Goal: Answer question/provide support: Answer question/provide support

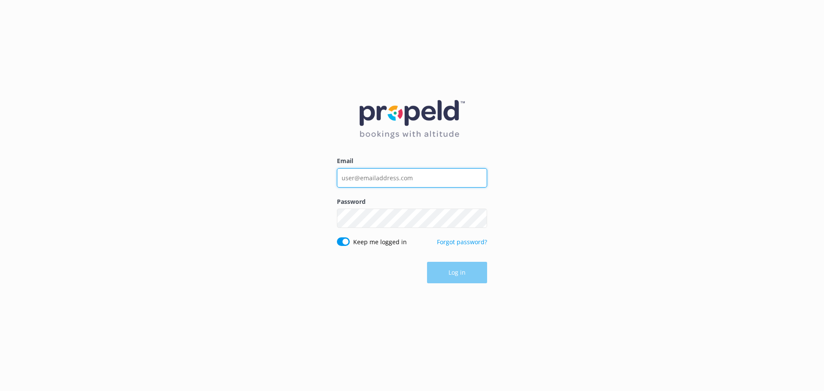
click at [434, 178] on input "Email" at bounding box center [412, 177] width 150 height 19
type input "[EMAIL_ADDRESS][DOMAIN_NAME]"
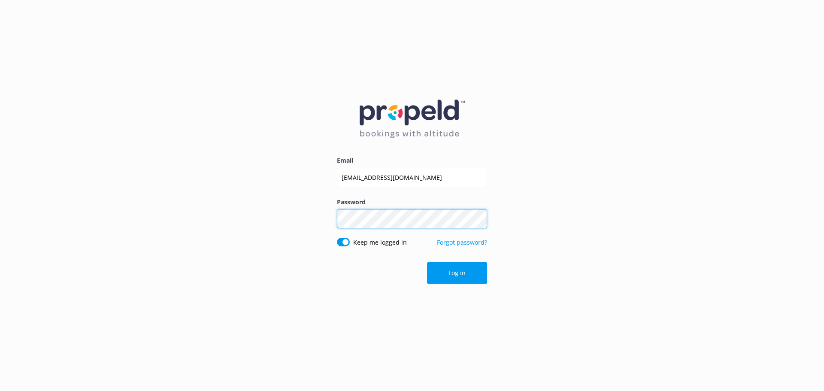
click button "Log in" at bounding box center [457, 272] width 60 height 21
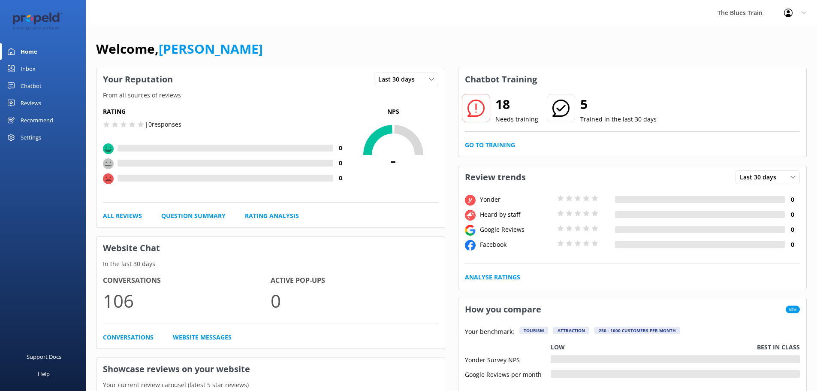
click at [20, 71] on link "Inbox" at bounding box center [43, 68] width 86 height 17
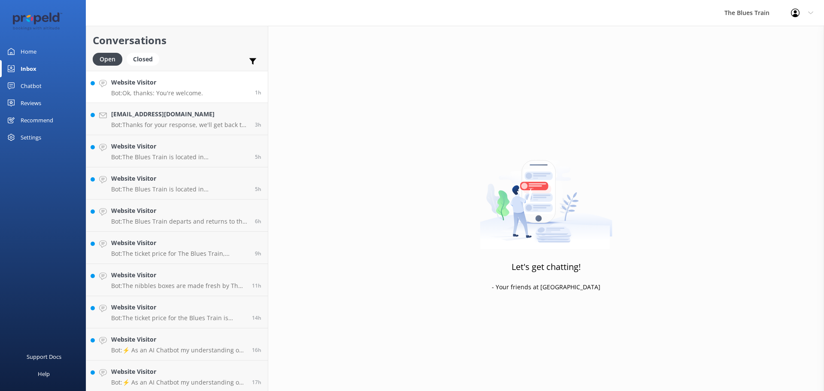
click at [166, 83] on h4 "Website Visitor" at bounding box center [157, 82] width 92 height 9
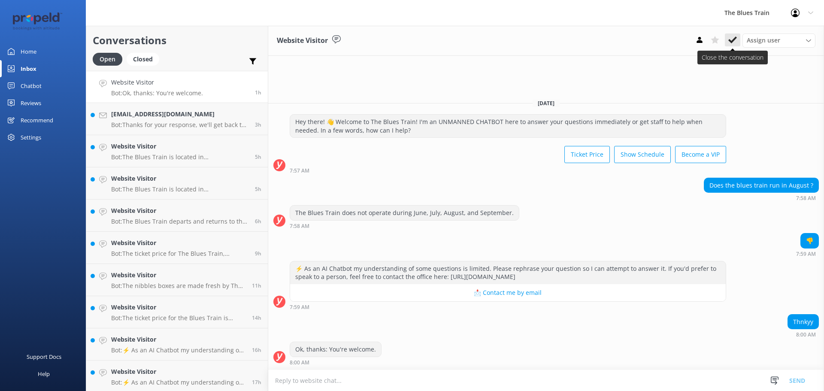
click at [732, 37] on icon at bounding box center [732, 40] width 9 height 9
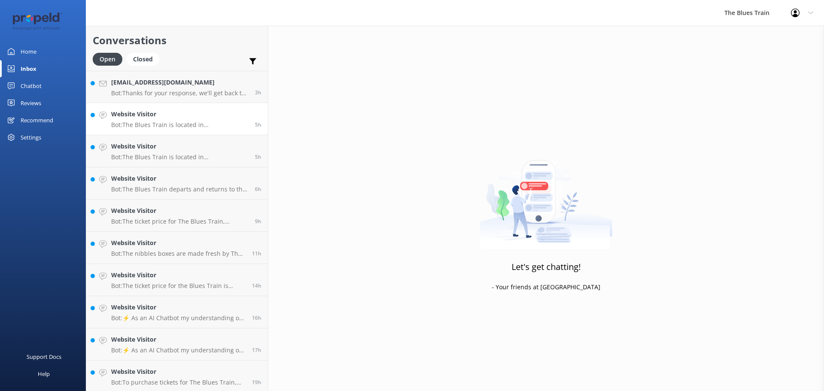
click at [186, 118] on h4 "Website Visitor" at bounding box center [179, 113] width 137 height 9
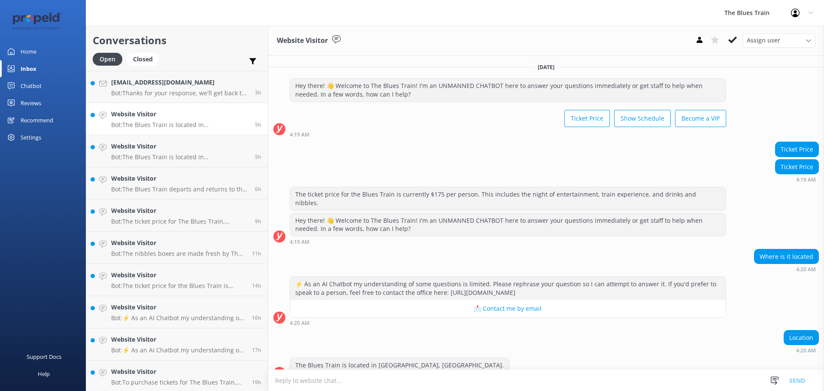
scroll to position [63, 0]
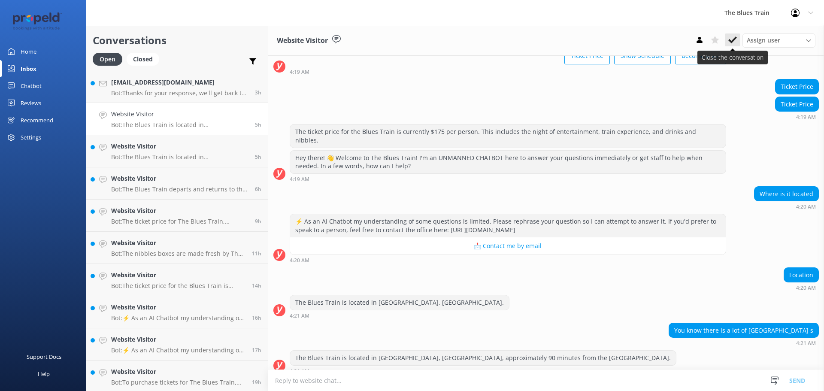
click at [733, 43] on icon at bounding box center [732, 40] width 9 height 9
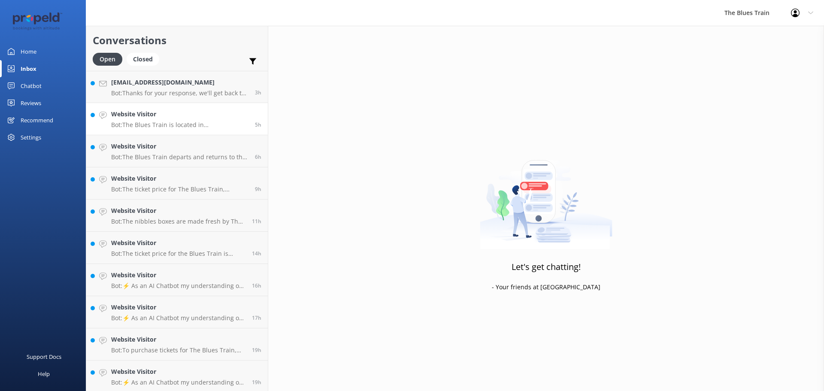
click at [184, 126] on p "Bot: The Blues Train is located in [GEOGRAPHIC_DATA], [GEOGRAPHIC_DATA], [GEOGR…" at bounding box center [179, 125] width 137 height 8
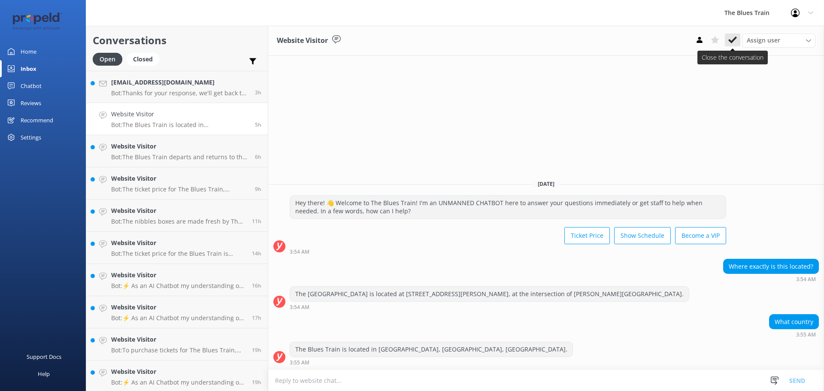
click at [734, 42] on icon at bounding box center [732, 40] width 9 height 9
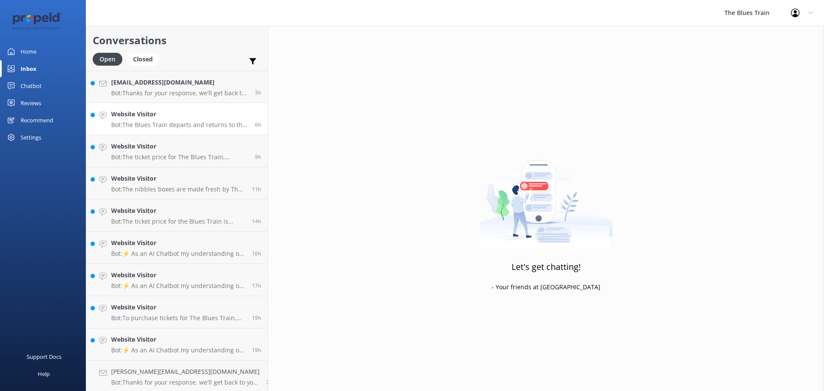
click at [186, 131] on link "Website Visitor Bot: The Blues Train departs and returns to the [GEOGRAPHIC_DAT…" at bounding box center [177, 119] width 182 height 32
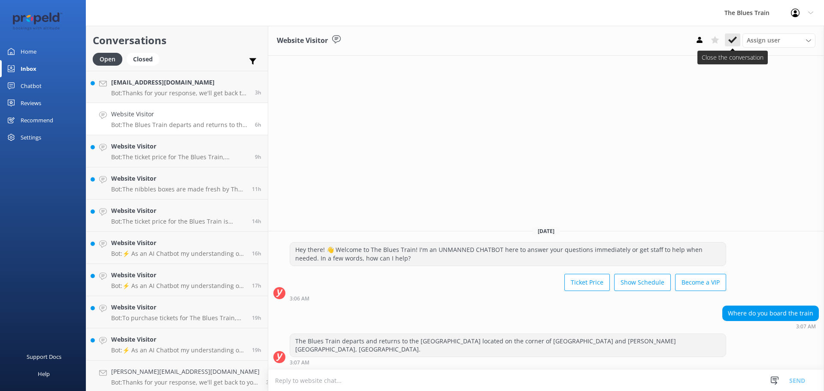
click at [732, 45] on button at bounding box center [732, 39] width 15 height 13
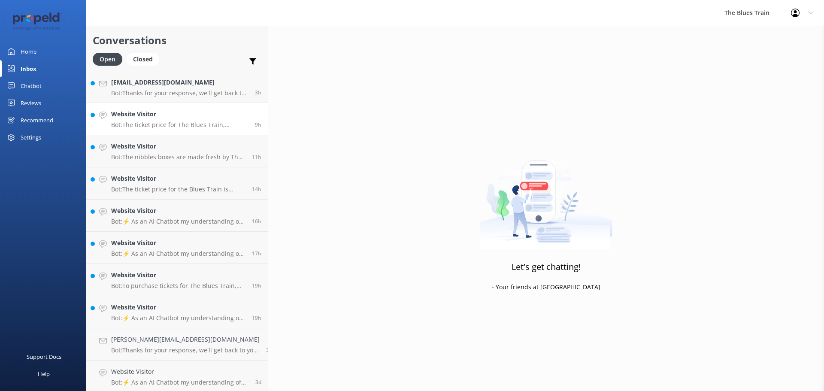
click at [174, 124] on p "Bot: The ticket price for The Blues Train, including day shows, is $175 per per…" at bounding box center [179, 125] width 137 height 8
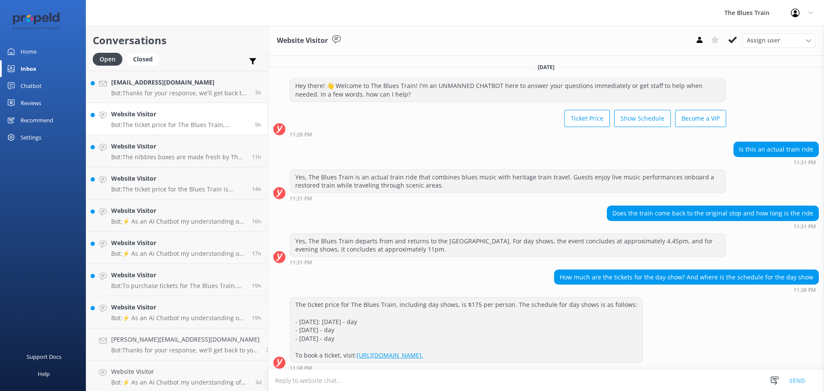
scroll to position [6, 0]
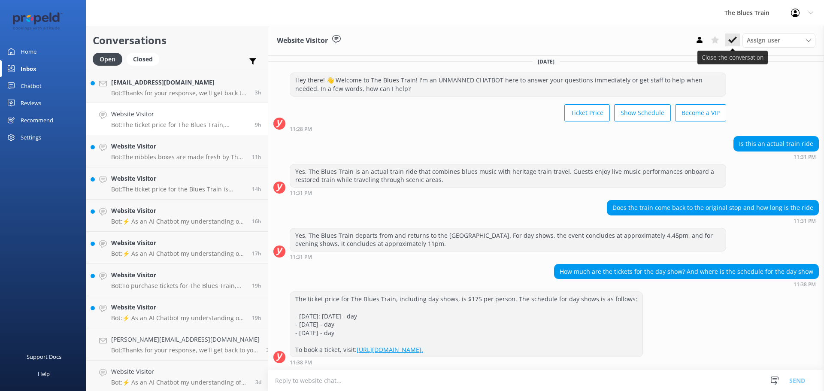
click at [735, 34] on button at bounding box center [732, 39] width 15 height 13
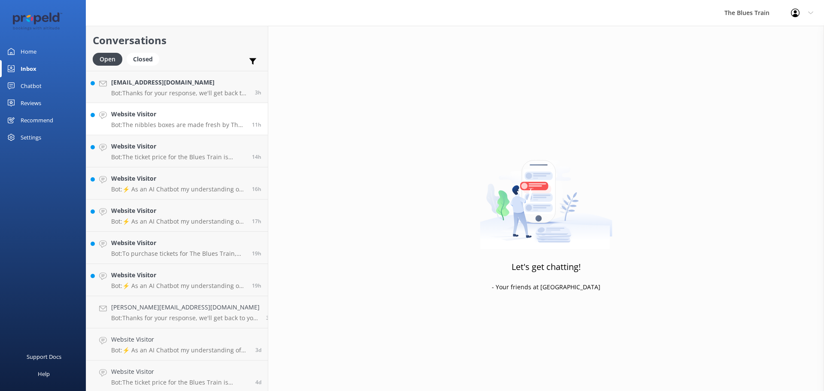
click at [158, 115] on h4 "Website Visitor" at bounding box center [178, 113] width 134 height 9
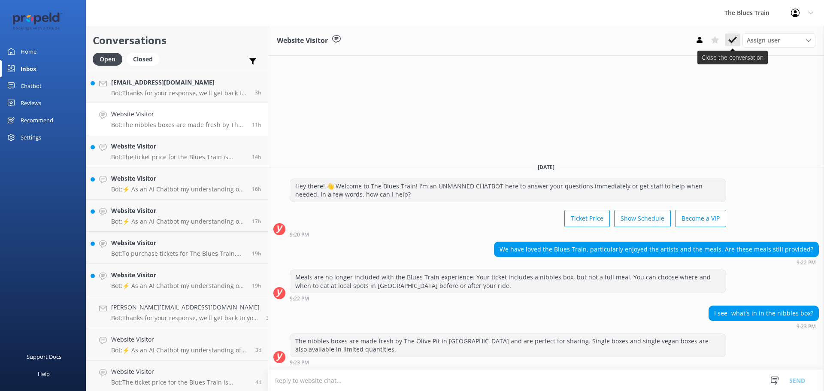
click at [733, 42] on icon at bounding box center [732, 40] width 9 height 9
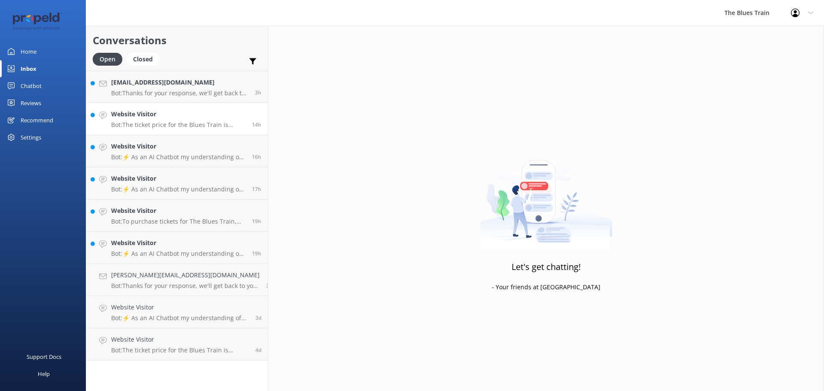
click at [182, 115] on h4 "Website Visitor" at bounding box center [178, 113] width 134 height 9
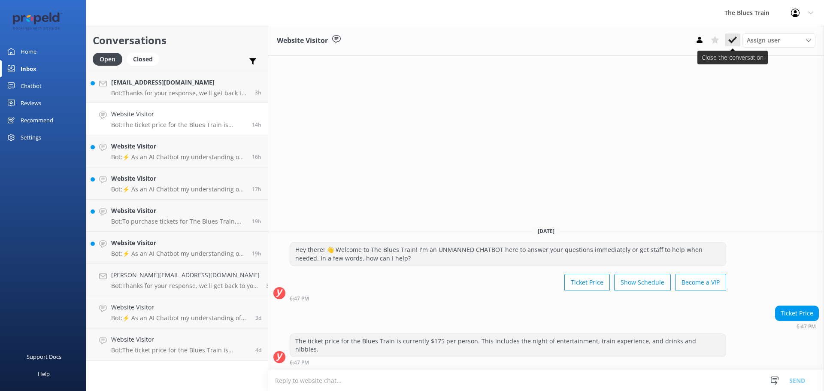
click at [732, 43] on icon at bounding box center [732, 40] width 9 height 9
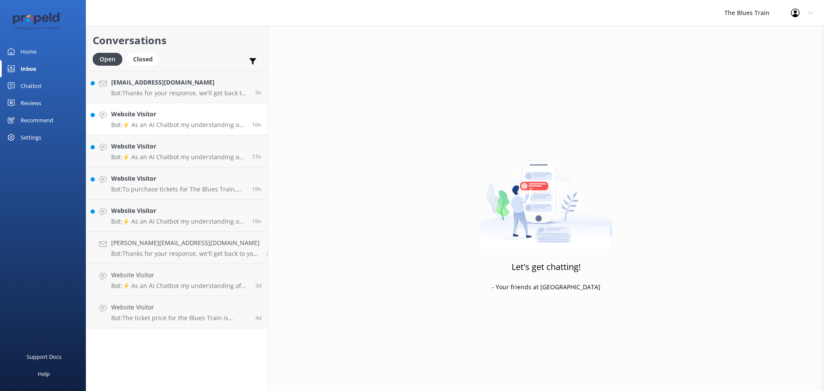
click at [198, 124] on p "Bot: ⚡ As an AI Chatbot my understanding of some questions is limited. Please r…" at bounding box center [178, 125] width 134 height 8
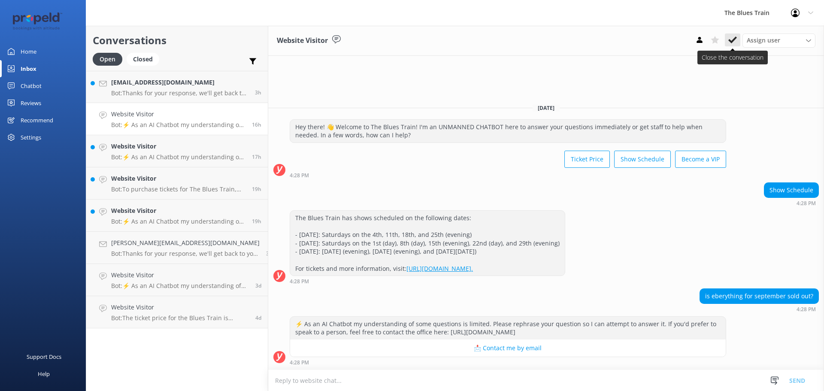
click at [733, 39] on icon at bounding box center [732, 40] width 9 height 9
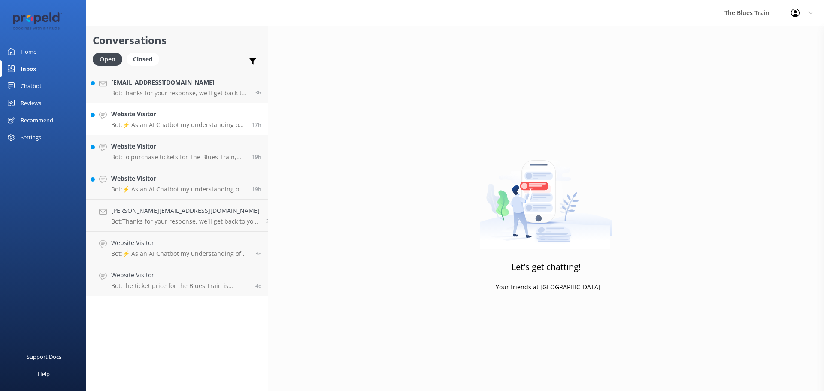
click at [188, 122] on p "Bot: ⚡ As an AI Chatbot my understanding of some questions is limited. Please r…" at bounding box center [178, 125] width 134 height 8
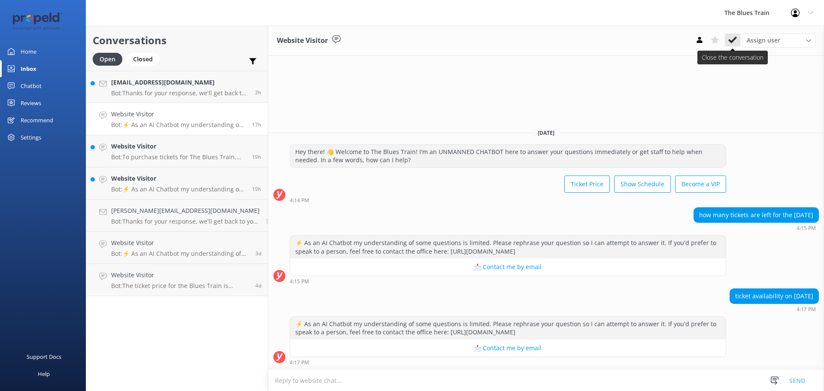
click at [732, 42] on use at bounding box center [732, 39] width 9 height 7
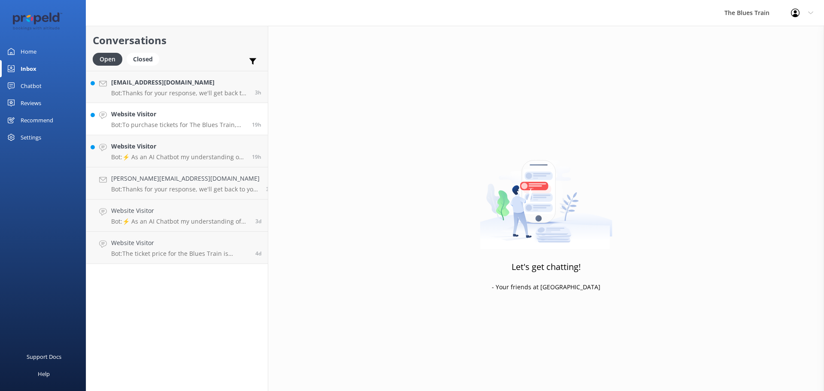
click at [199, 117] on h4 "Website Visitor" at bounding box center [178, 113] width 134 height 9
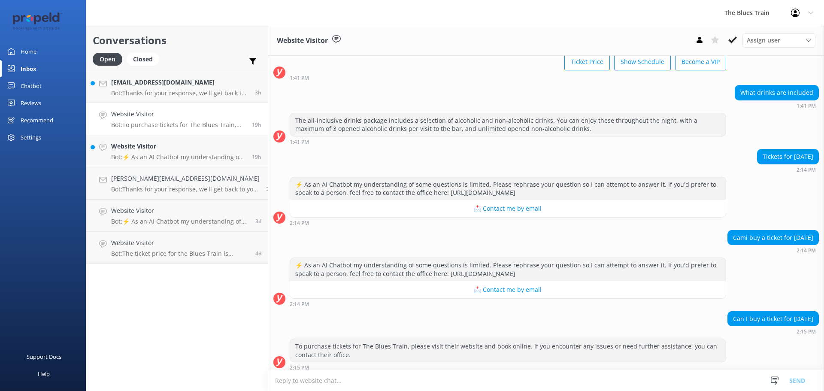
scroll to position [62, 0]
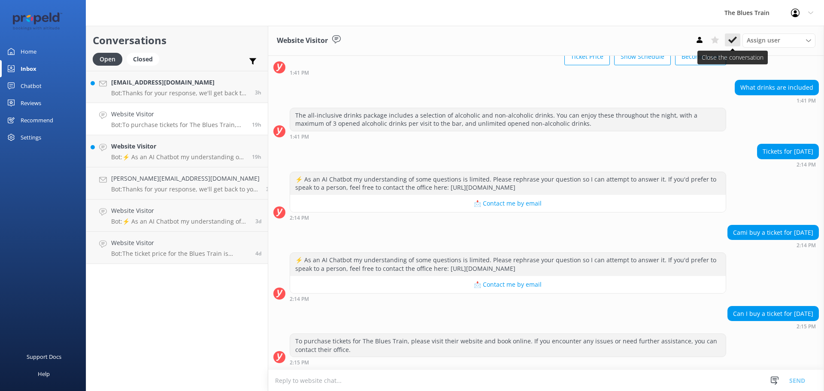
click at [732, 41] on use at bounding box center [732, 39] width 9 height 7
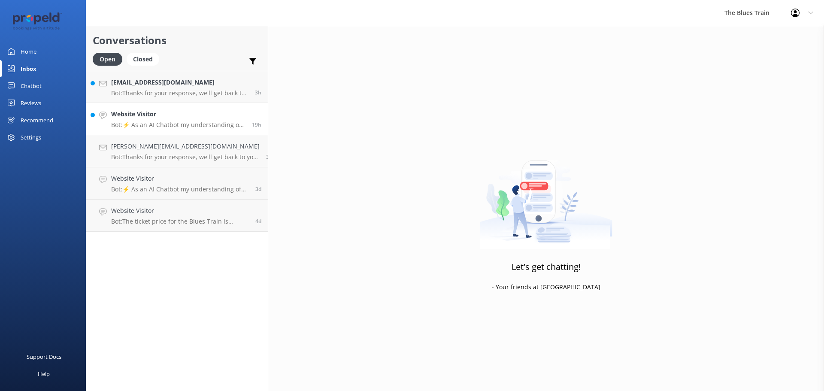
click at [147, 112] on h4 "Website Visitor" at bounding box center [178, 113] width 134 height 9
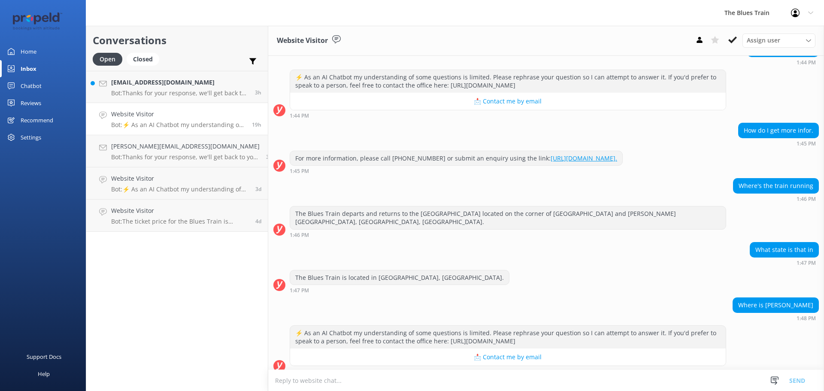
scroll to position [100, 0]
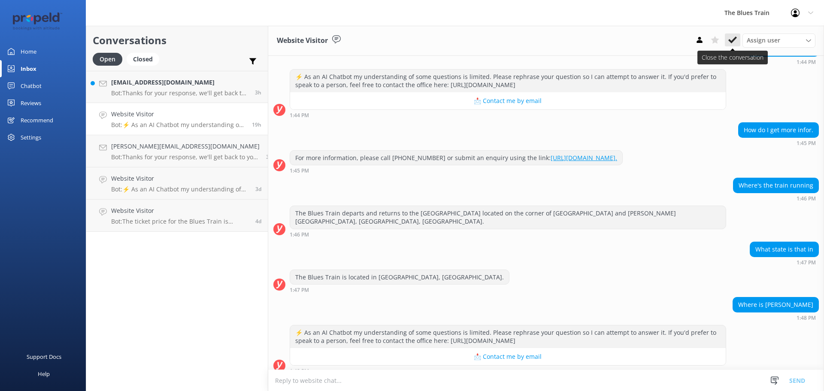
click at [732, 39] on icon at bounding box center [732, 40] width 9 height 9
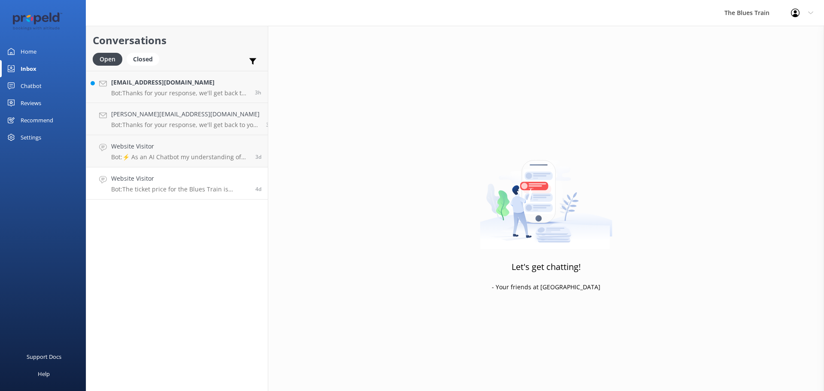
click at [154, 185] on div "Website Visitor Bot: The ticket price for the Blues Train is currently $175 per…" at bounding box center [180, 183] width 138 height 19
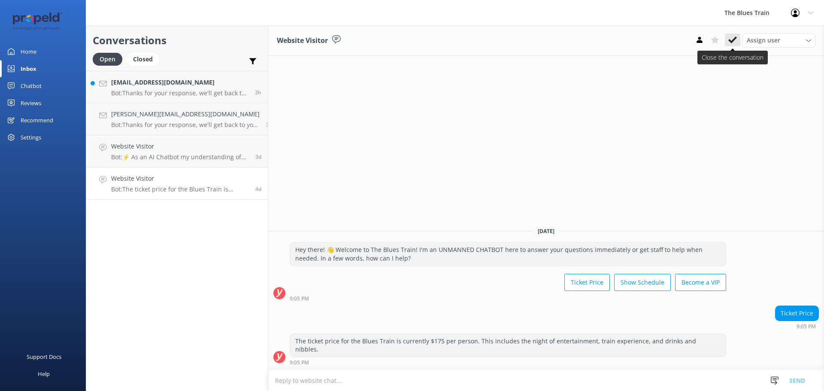
click at [735, 45] on button at bounding box center [732, 39] width 15 height 13
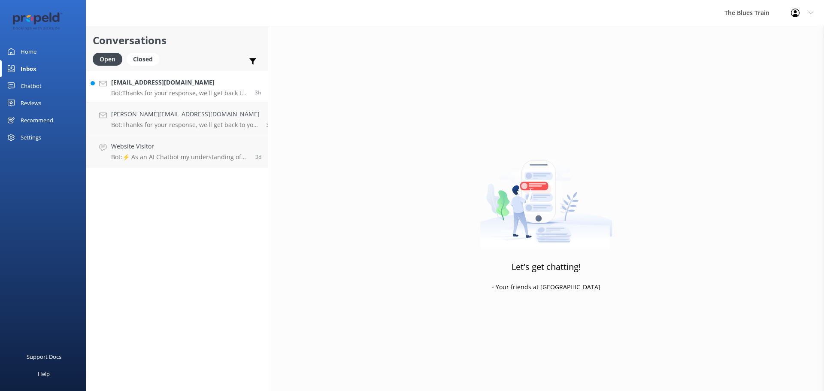
click at [183, 80] on h4 "fldowner@aol.com" at bounding box center [179, 82] width 137 height 9
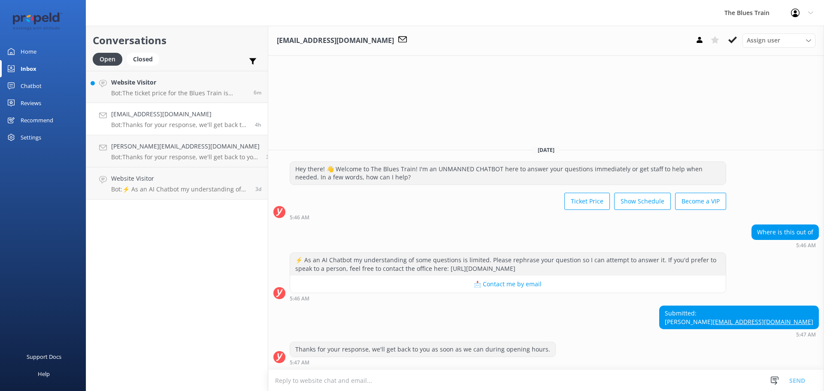
click at [199, 106] on link "fldowner@aol.com Bot: Thanks for your response, we'll get back to you as soon a…" at bounding box center [177, 119] width 182 height 32
click at [197, 87] on h4 "Website Visitor" at bounding box center [179, 82] width 136 height 9
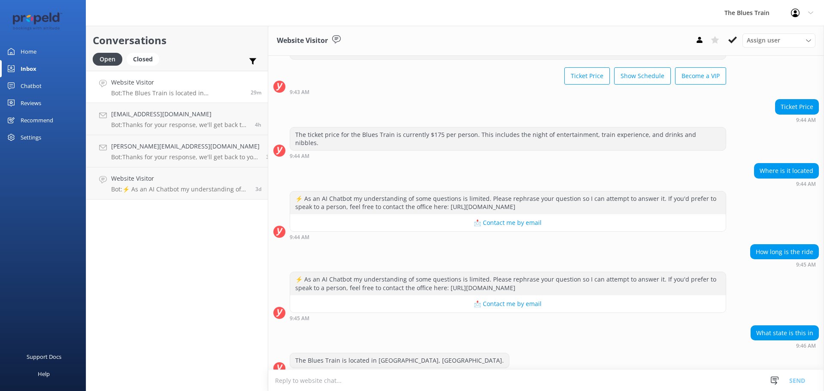
scroll to position [45, 0]
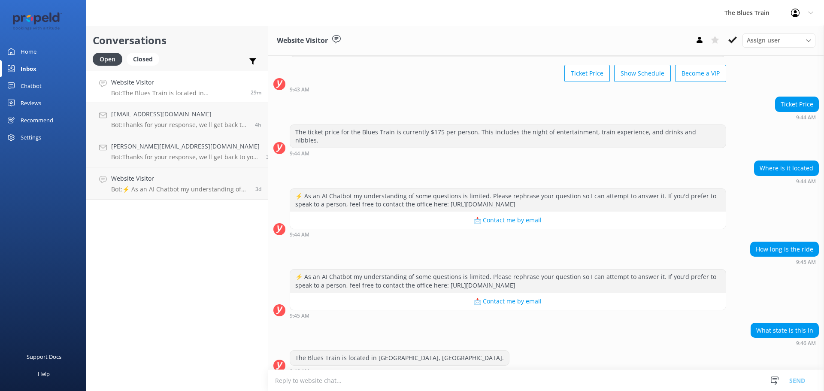
click at [731, 32] on div "Website Visitor Assign user Fraser Kelly Kate Daniel K Aoife Connolly" at bounding box center [546, 41] width 556 height 30
click at [731, 33] on div "Website Visitor Assign user Fraser Kelly Kate Daniel K Aoife Connolly" at bounding box center [546, 41] width 556 height 30
click at [733, 40] on use at bounding box center [732, 39] width 9 height 7
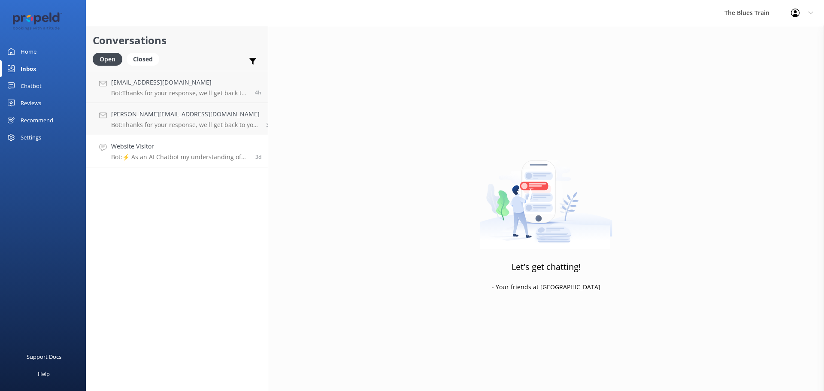
click at [136, 144] on h4 "Website Visitor" at bounding box center [180, 146] width 138 height 9
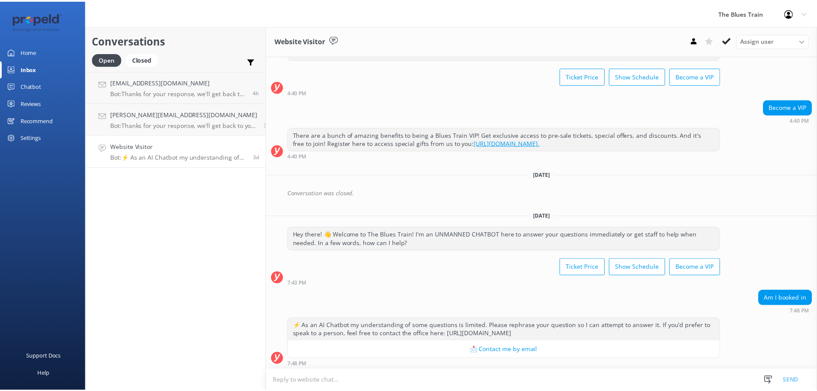
scroll to position [44, 0]
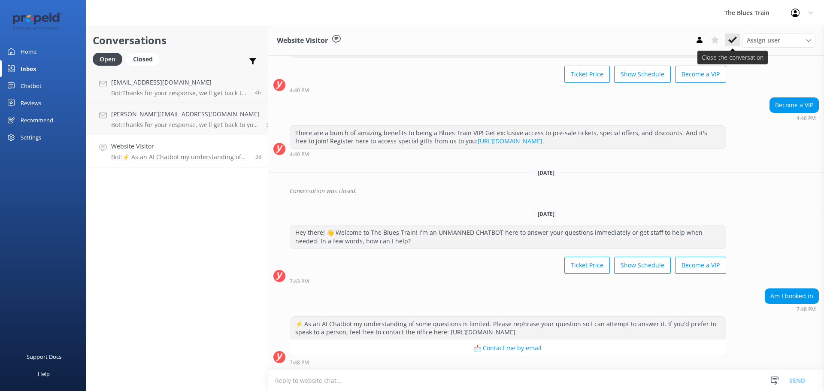
click at [732, 34] on button at bounding box center [732, 39] width 15 height 13
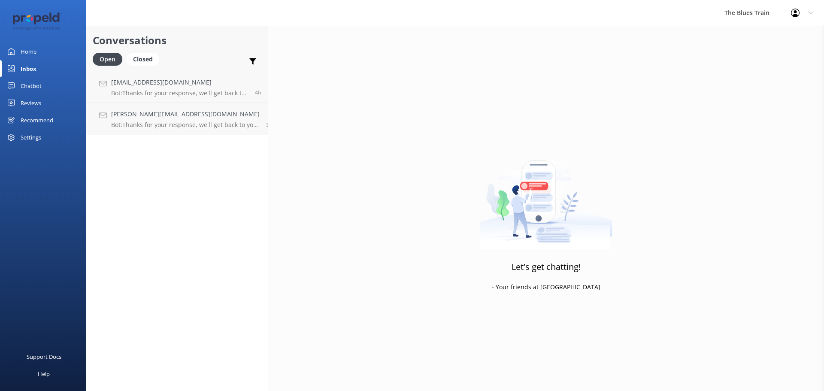
click at [39, 82] on div "Chatbot" at bounding box center [31, 85] width 21 height 17
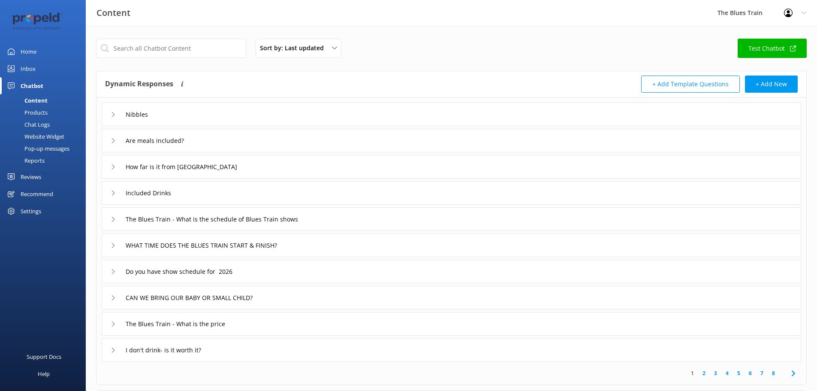
click at [44, 70] on link "Inbox" at bounding box center [43, 68] width 86 height 17
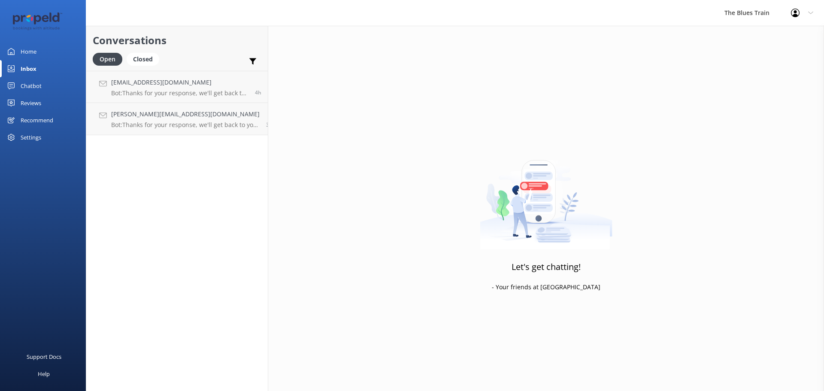
click at [42, 51] on link "Home" at bounding box center [43, 51] width 86 height 17
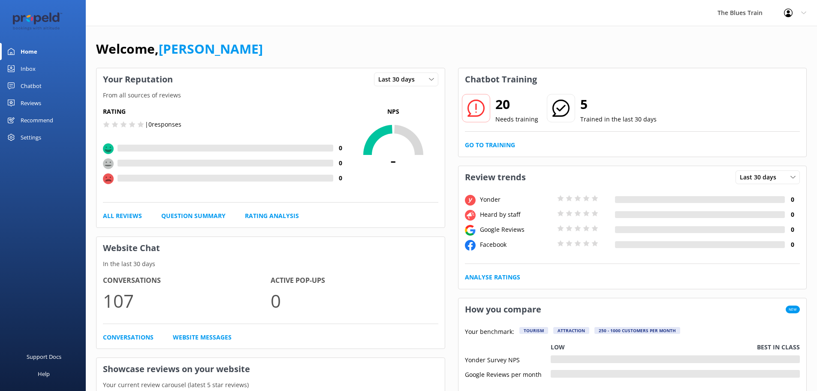
click at [46, 89] on link "Chatbot" at bounding box center [43, 85] width 86 height 17
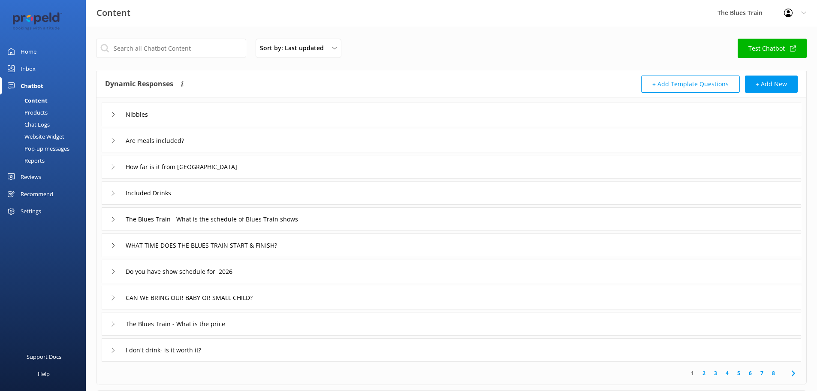
click at [45, 115] on div "Products" at bounding box center [26, 112] width 42 height 12
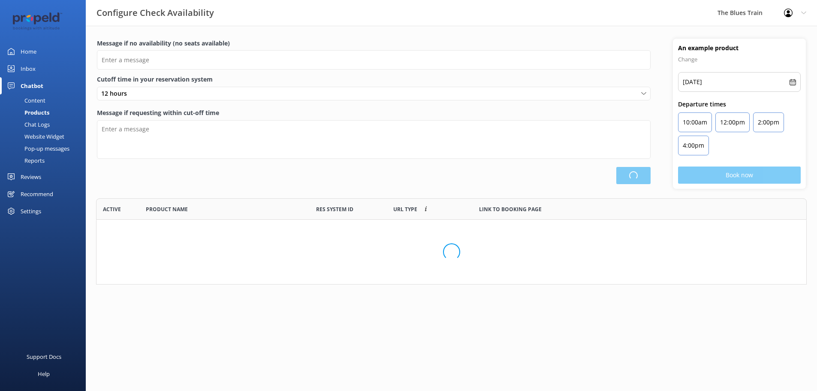
scroll to position [251, 704]
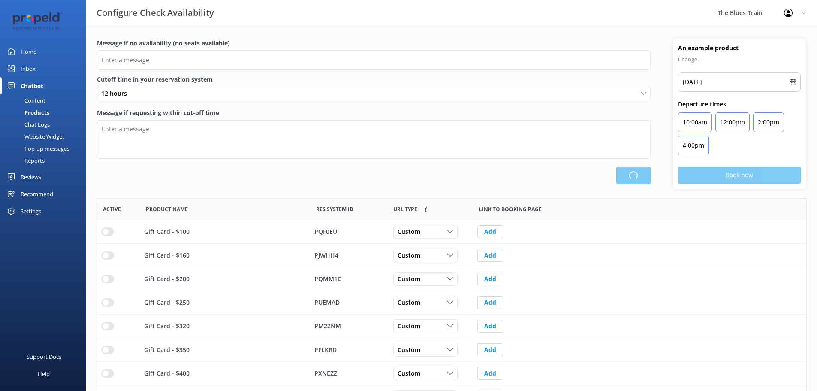
click at [45, 125] on div "Chat Logs" at bounding box center [27, 124] width 45 height 12
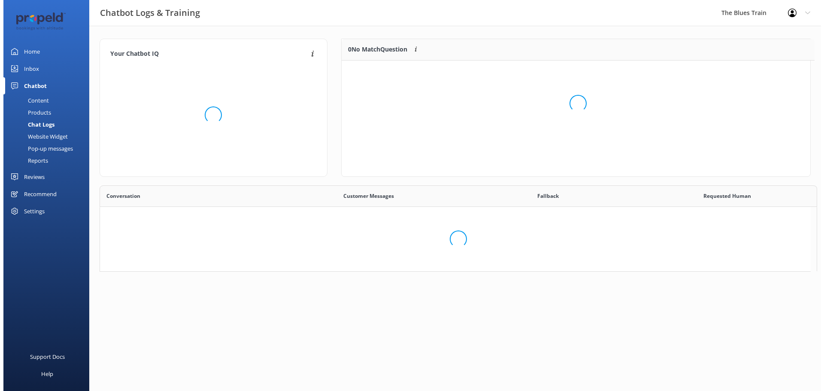
scroll to position [294, 704]
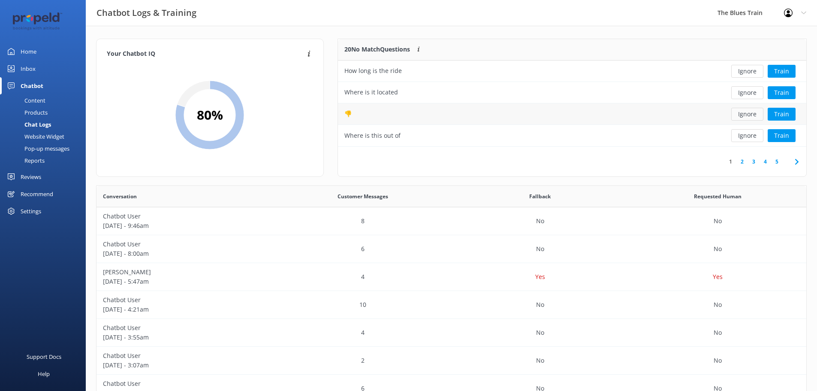
click at [746, 114] on button "Ignore" at bounding box center [748, 114] width 32 height 13
click at [784, 97] on button "Train" at bounding box center [782, 92] width 28 height 13
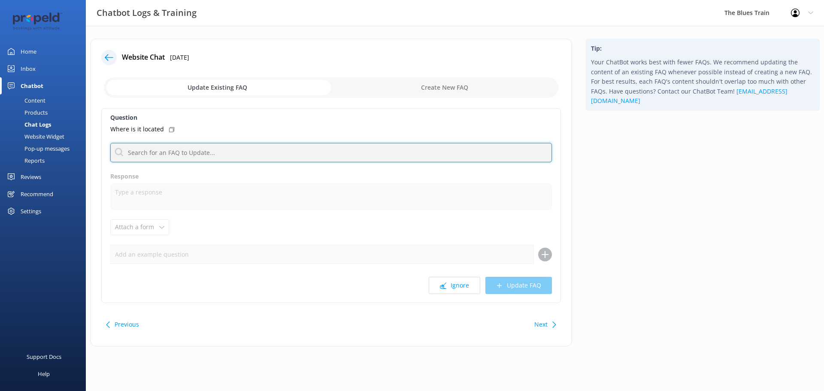
click at [167, 153] on input "text" at bounding box center [331, 152] width 442 height 19
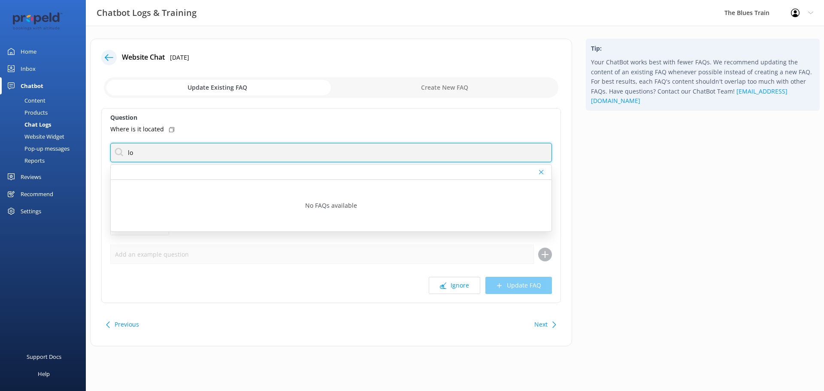
type input "l"
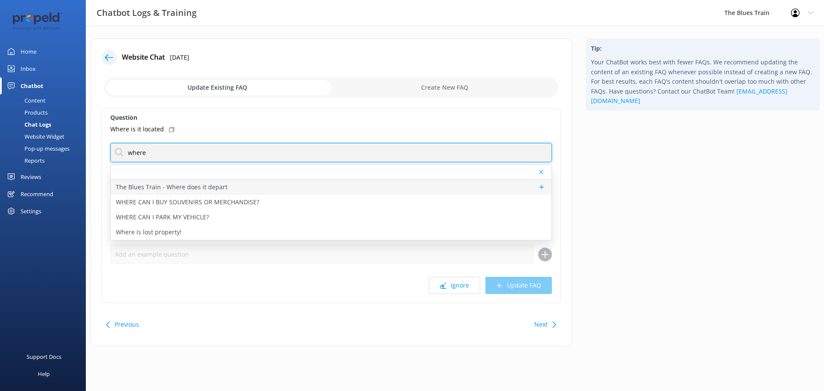
type input "where"
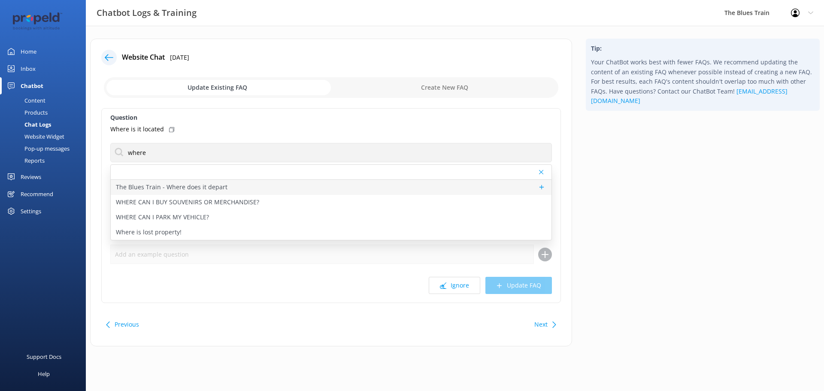
click at [196, 192] on p "The Blues Train - Where does it depart" at bounding box center [172, 186] width 112 height 9
type textarea "The Blues Train departs and returns to the Queenscliff Railway Station located …"
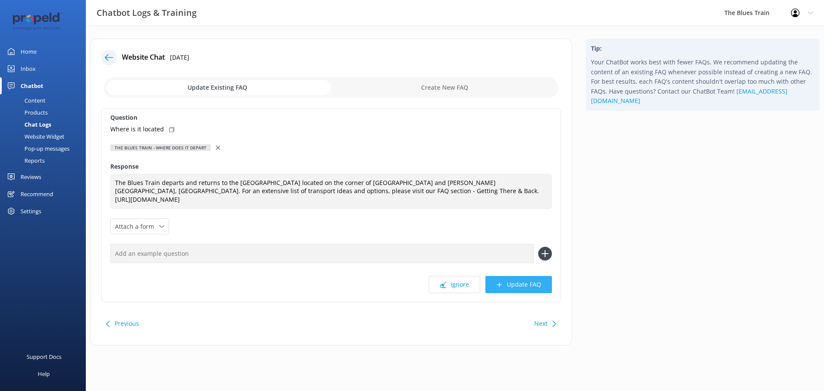
click at [529, 276] on button "Update FAQ" at bounding box center [518, 284] width 67 height 17
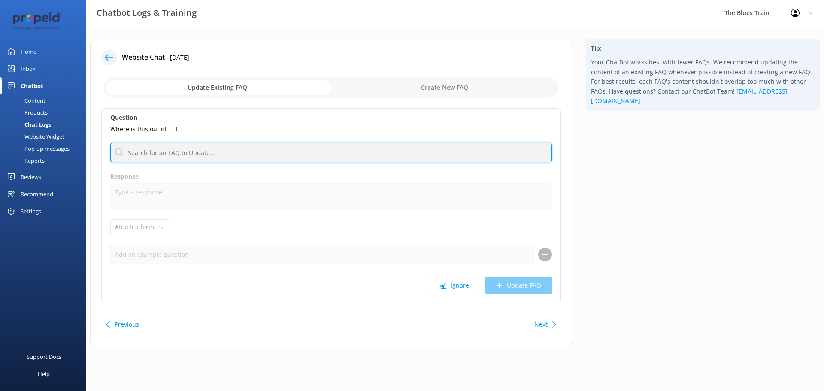
click at [231, 157] on input "text" at bounding box center [331, 152] width 442 height 19
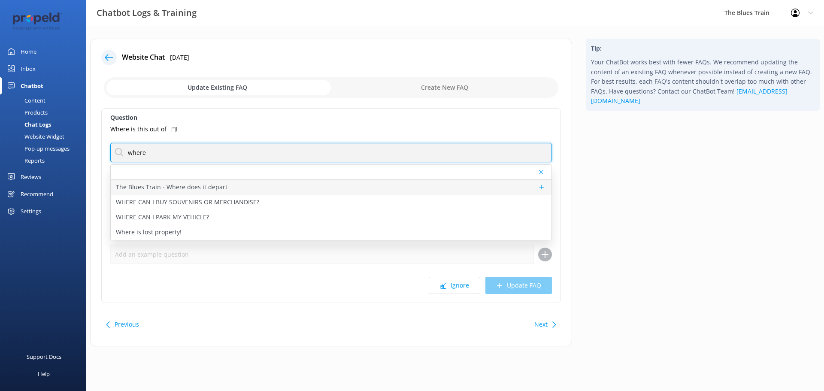
type input "where"
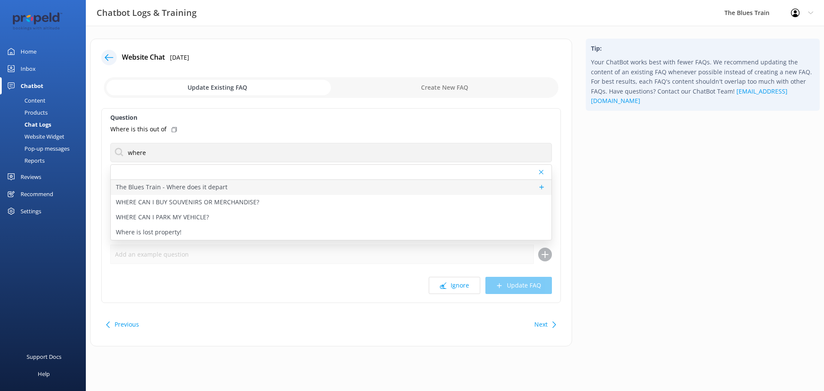
click at [234, 189] on div "The Blues Train - Where does it depart" at bounding box center [331, 187] width 441 height 15
type textarea "The Blues Train departs and returns to the Queenscliff Railway Station located …"
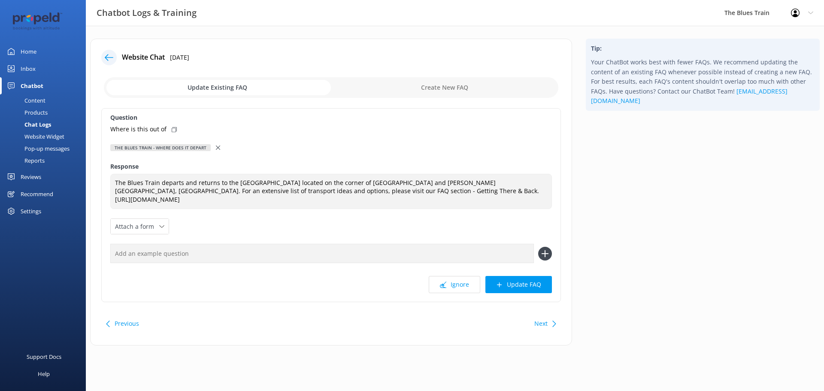
click at [522, 276] on button "Update FAQ" at bounding box center [518, 284] width 67 height 17
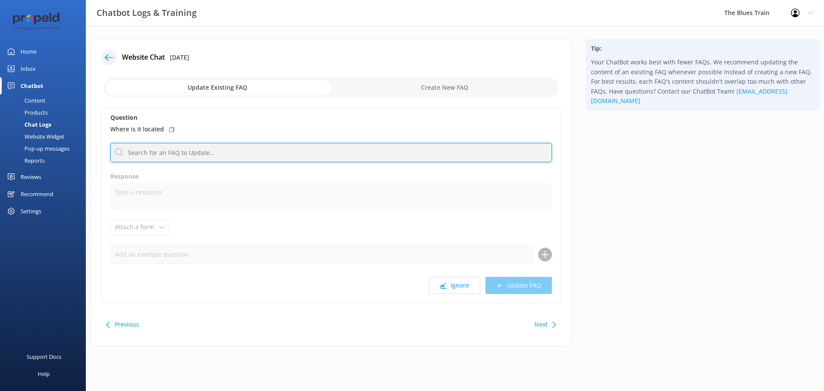
click at [174, 150] on input "text" at bounding box center [331, 152] width 442 height 19
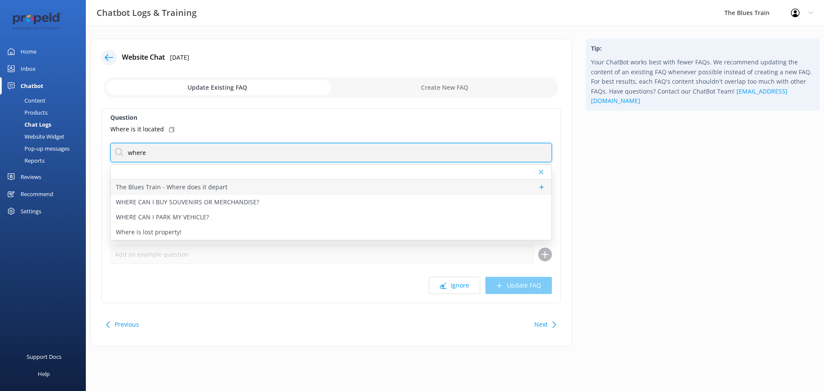
type input "where"
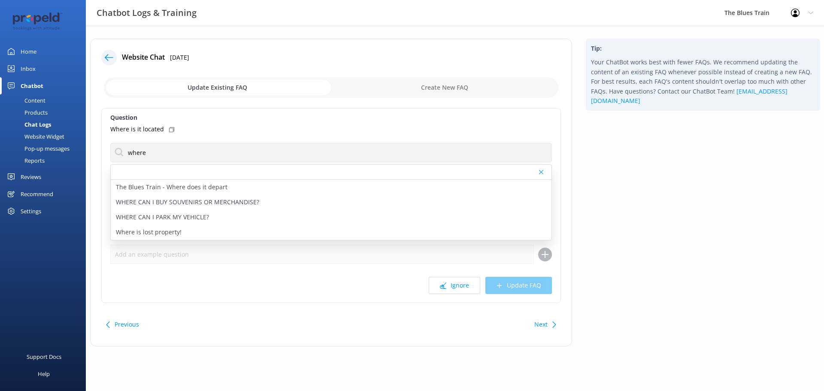
click at [196, 188] on p "The Blues Train - Where does it depart" at bounding box center [172, 186] width 112 height 9
type textarea "The Blues Train departs and returns to the Queenscliff Railway Station located …"
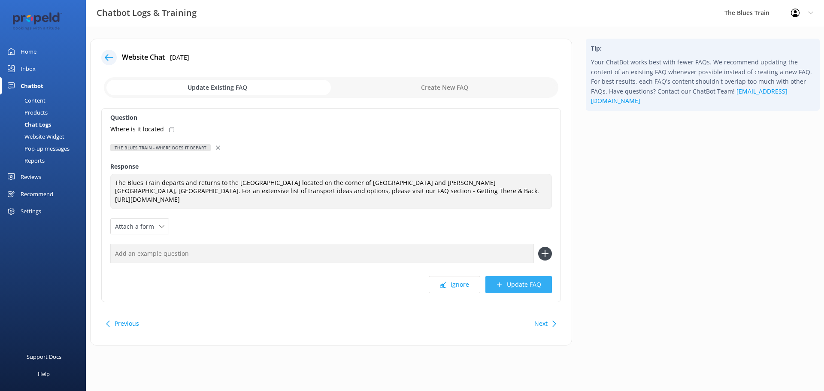
click at [536, 284] on button "Update FAQ" at bounding box center [518, 284] width 67 height 17
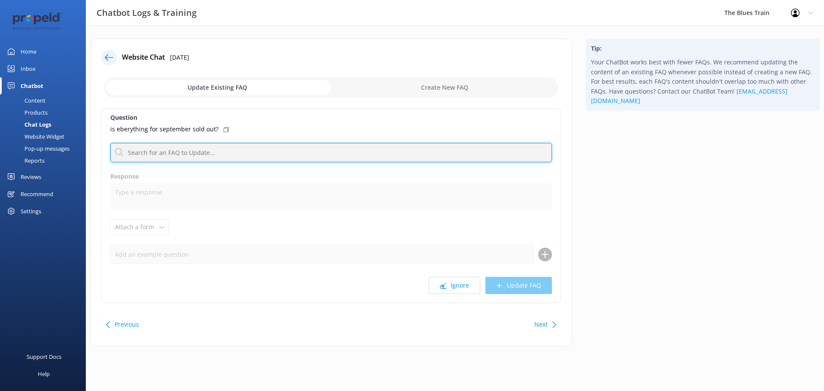
click at [200, 154] on input "text" at bounding box center [331, 152] width 442 height 19
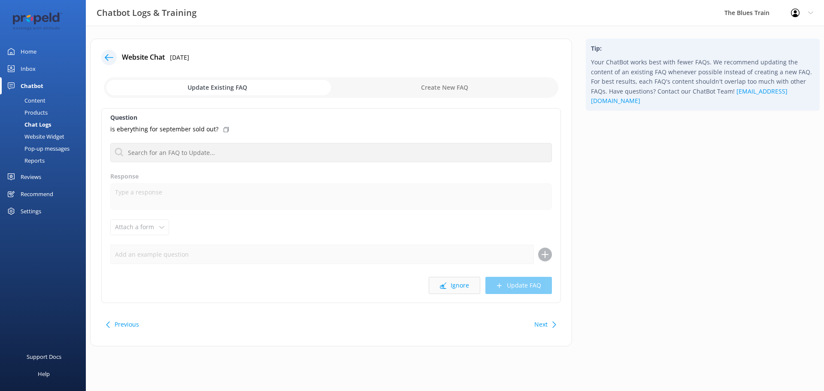
click at [447, 289] on button "Ignore" at bounding box center [454, 285] width 51 height 17
click at [450, 284] on button "Ignore" at bounding box center [454, 285] width 51 height 17
click at [451, 284] on button "Ignore" at bounding box center [454, 285] width 51 height 17
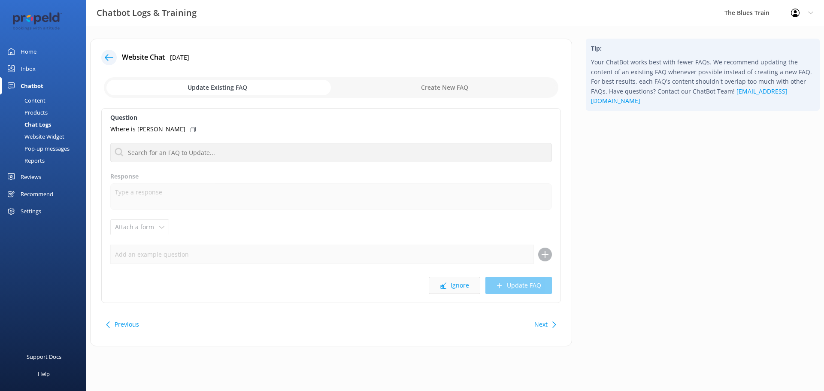
click at [472, 286] on button "Ignore" at bounding box center [454, 285] width 51 height 17
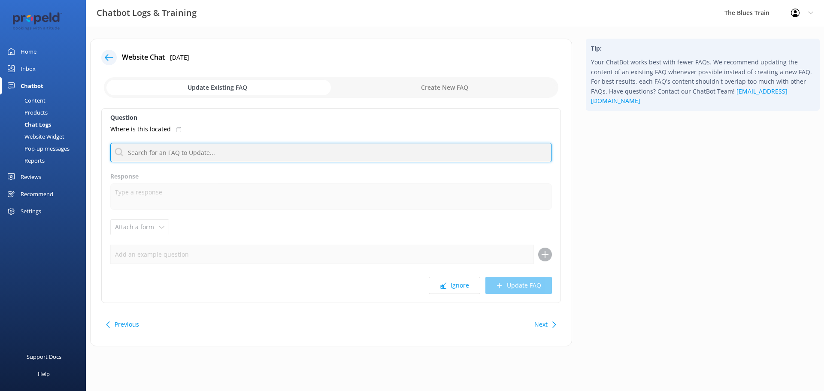
click at [284, 154] on input "text" at bounding box center [331, 152] width 442 height 19
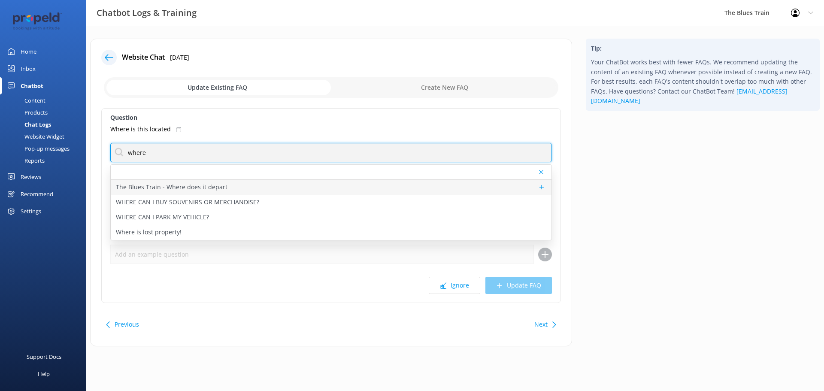
type input "where"
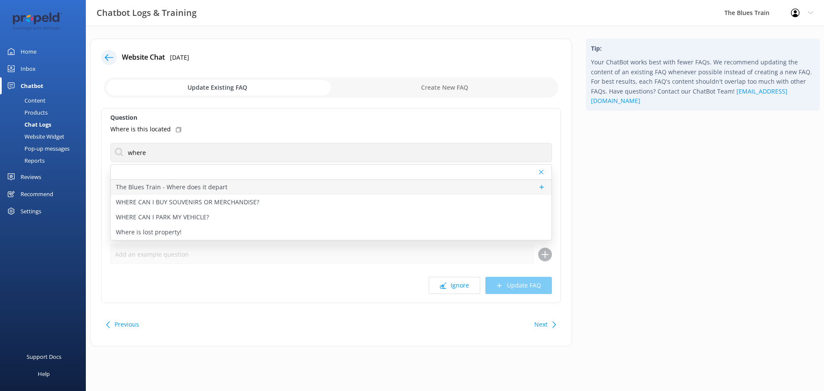
click at [213, 182] on p "The Blues Train - Where does it depart" at bounding box center [172, 186] width 112 height 9
type textarea "The Blues Train departs and returns to the Queenscliff Railway Station located …"
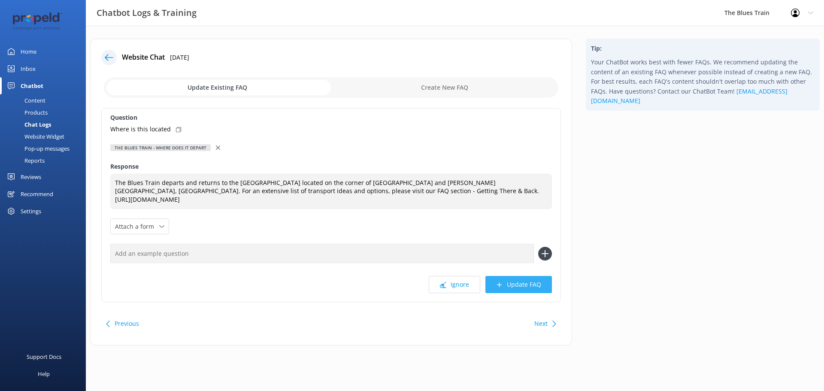
click at [543, 276] on button "Update FAQ" at bounding box center [518, 284] width 67 height 17
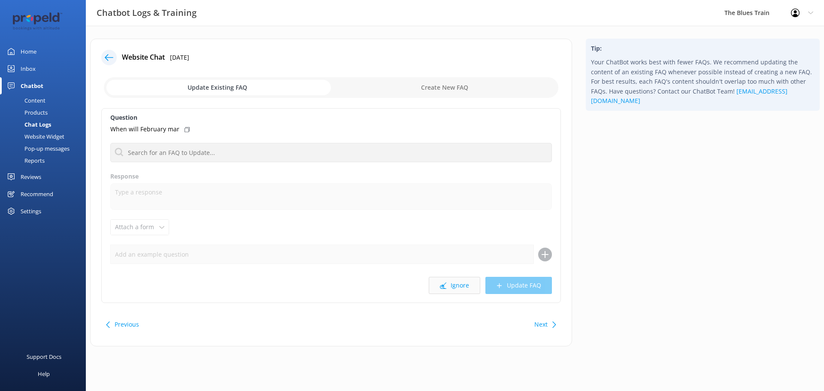
click at [459, 283] on button "Ignore" at bounding box center [454, 285] width 51 height 17
click at [443, 282] on icon at bounding box center [443, 285] width 6 height 6
click at [39, 71] on link "Inbox" at bounding box center [43, 68] width 86 height 17
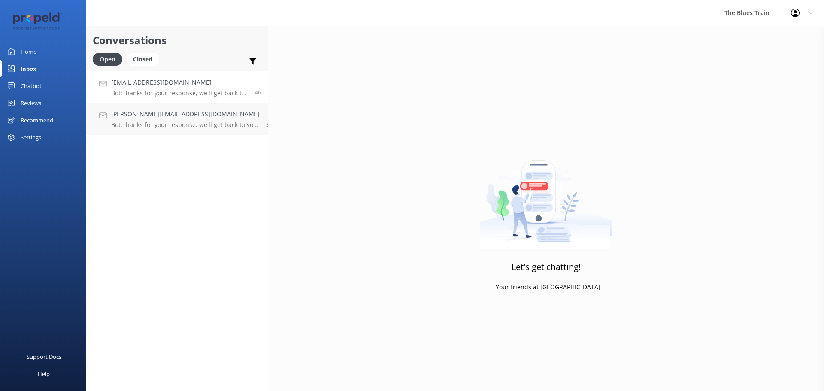
click at [198, 98] on link "fldowner@aol.com Bot: Thanks for your response, we'll get back to you as soon a…" at bounding box center [177, 87] width 182 height 32
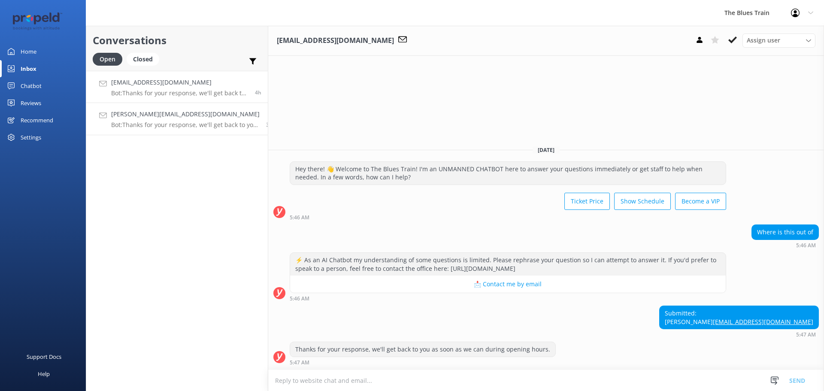
click at [165, 128] on p "Bot: Thanks for your response, we'll get back to you as soon as we can during o…" at bounding box center [185, 125] width 148 height 8
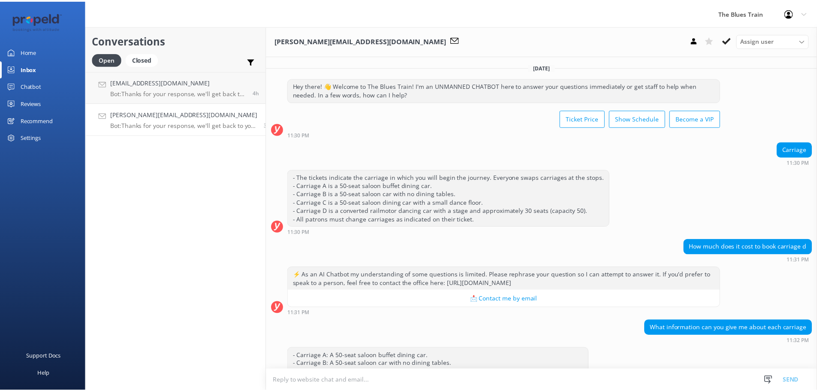
scroll to position [201, 0]
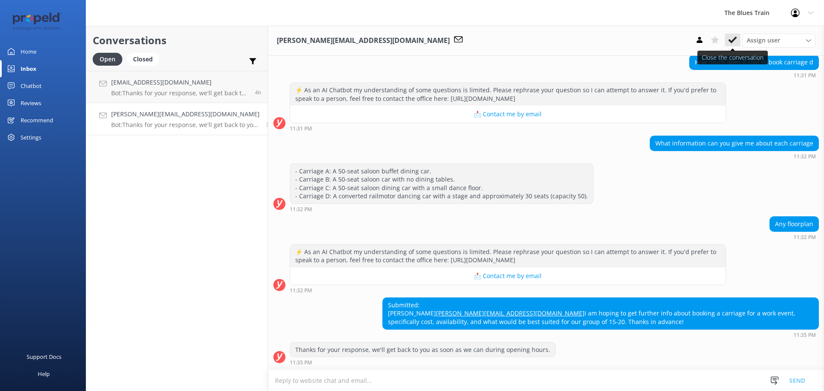
click at [734, 41] on icon at bounding box center [732, 40] width 9 height 9
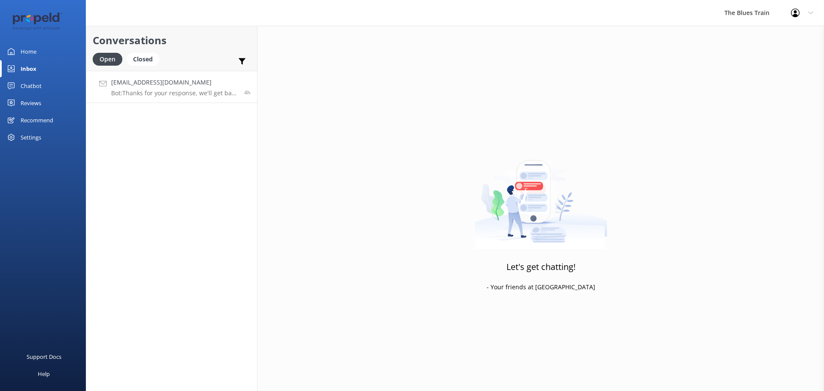
click at [173, 94] on p "Bot: Thanks for your response, we'll get back to you as soon as we can during o…" at bounding box center [174, 93] width 127 height 8
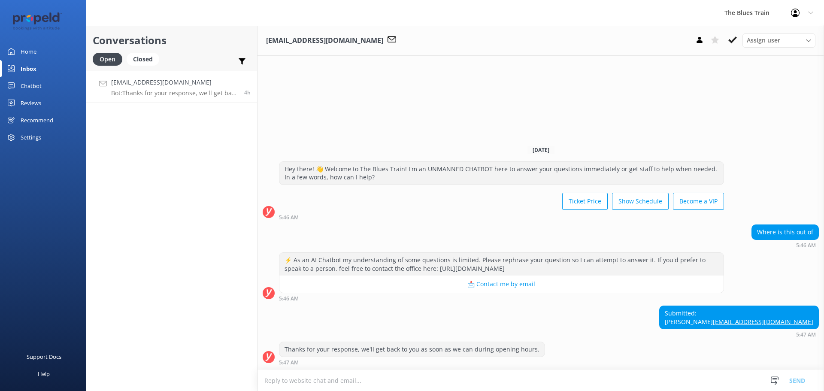
click at [33, 84] on div "Chatbot" at bounding box center [31, 85] width 21 height 17
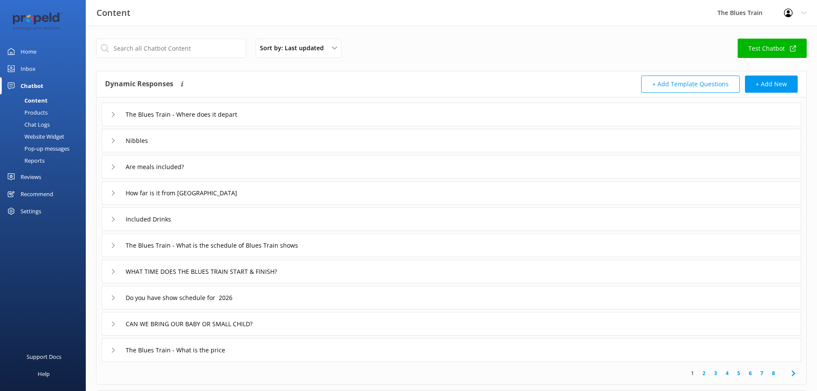
click at [34, 130] on div "Chat Logs" at bounding box center [27, 124] width 45 height 12
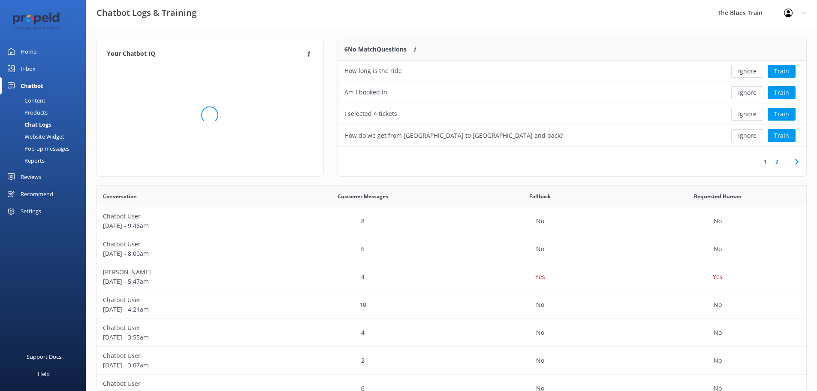
scroll to position [294, 704]
click at [754, 115] on button "Ignore" at bounding box center [748, 114] width 32 height 13
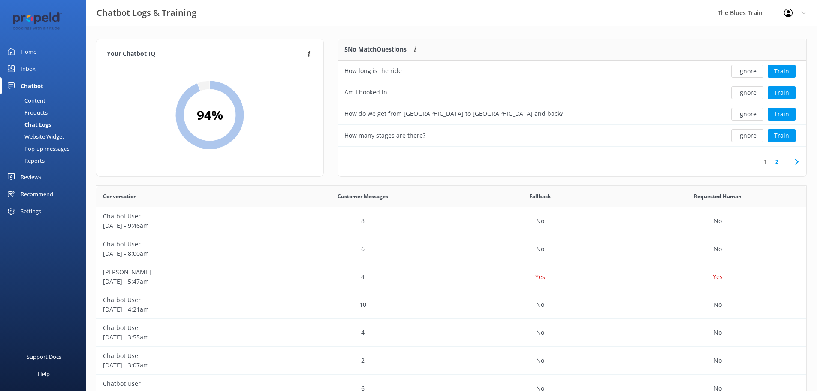
click at [754, 115] on button "Ignore" at bounding box center [748, 114] width 32 height 13
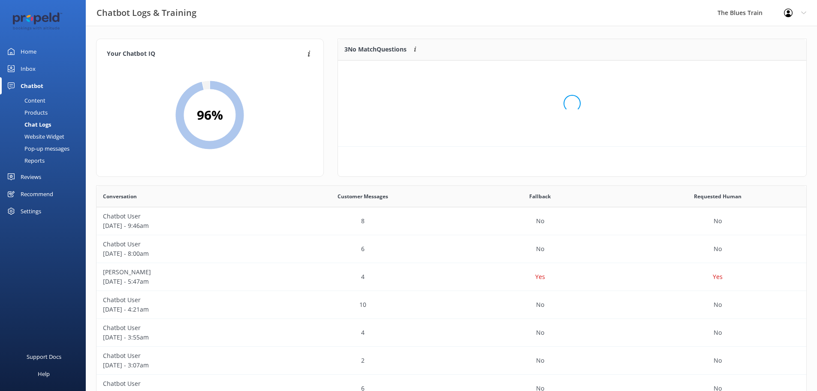
scroll to position [80, 462]
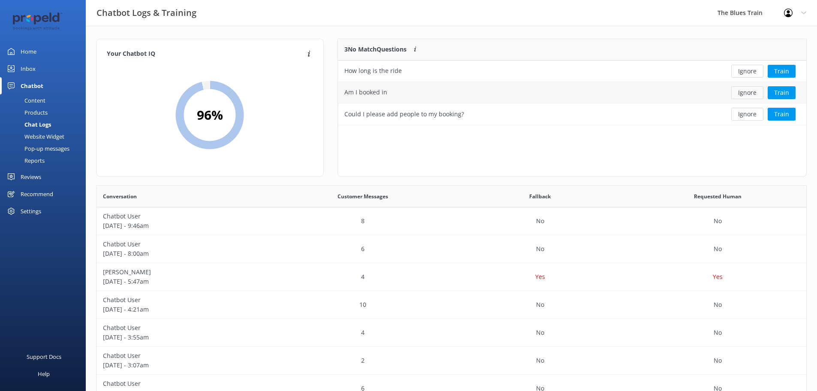
click at [756, 90] on button "Ignore" at bounding box center [748, 92] width 32 height 13
click at [781, 69] on button "Train" at bounding box center [782, 71] width 28 height 13
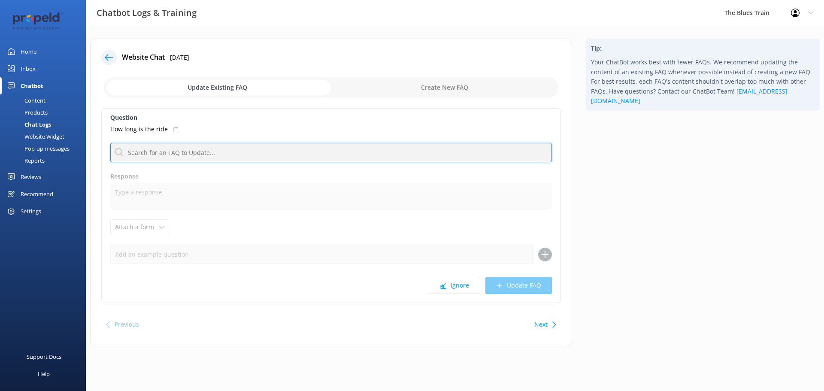
click at [195, 148] on input "text" at bounding box center [331, 152] width 442 height 19
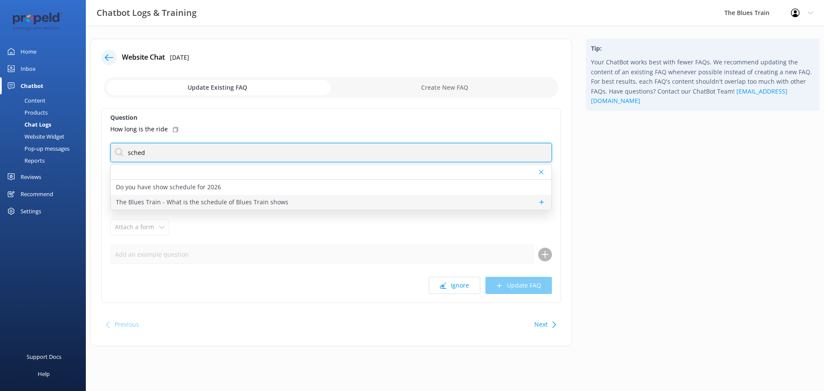
type input "sched"
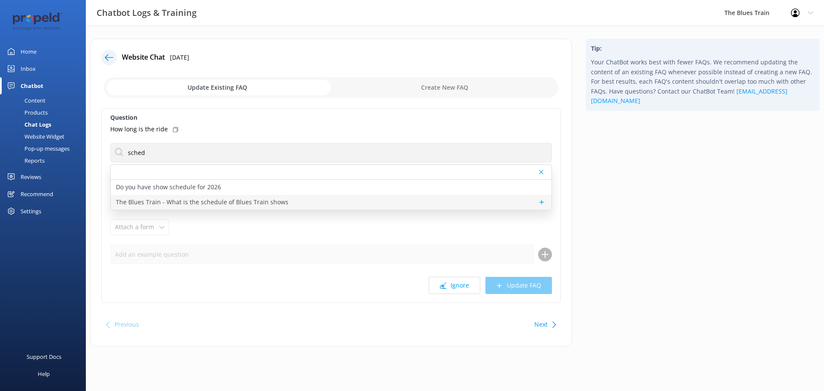
click at [219, 205] on p "The Blues Train - What is the schedule of Blues Train shows" at bounding box center [202, 201] width 172 height 9
type textarea "Shows we currently have the following shows scheduled: OCT 2025 SAT 4TH OCT 202…"
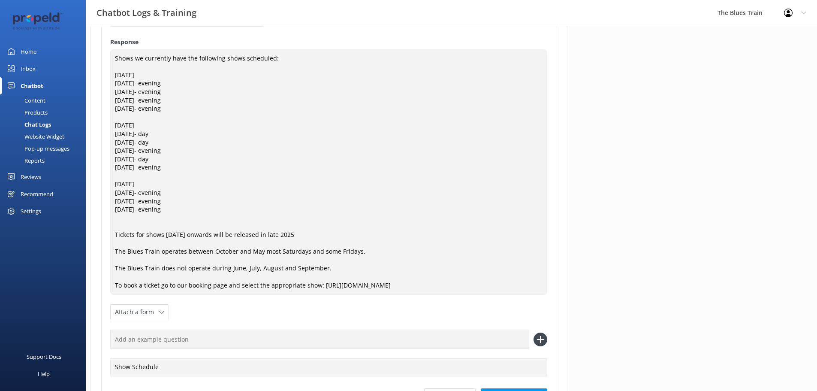
scroll to position [11, 0]
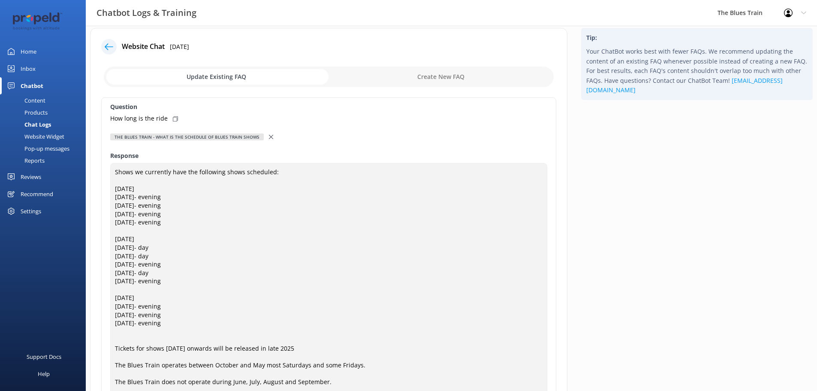
click at [270, 136] on div "The Blues Train - What is the schedule of Blues Train shows" at bounding box center [328, 136] width 437 height 9
click at [269, 138] on use at bounding box center [271, 137] width 4 height 4
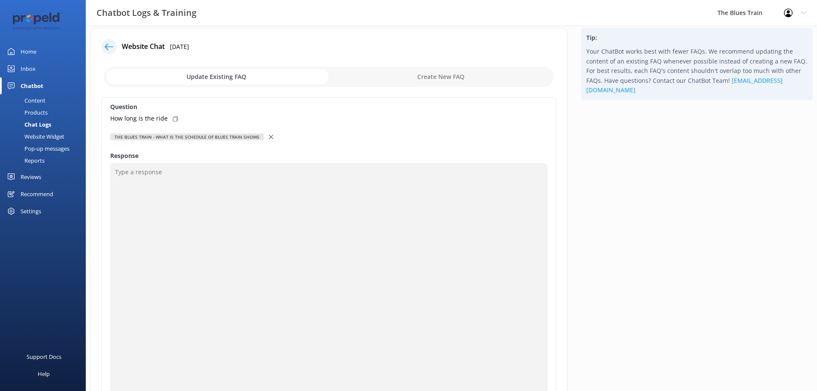
scroll to position [0, 0]
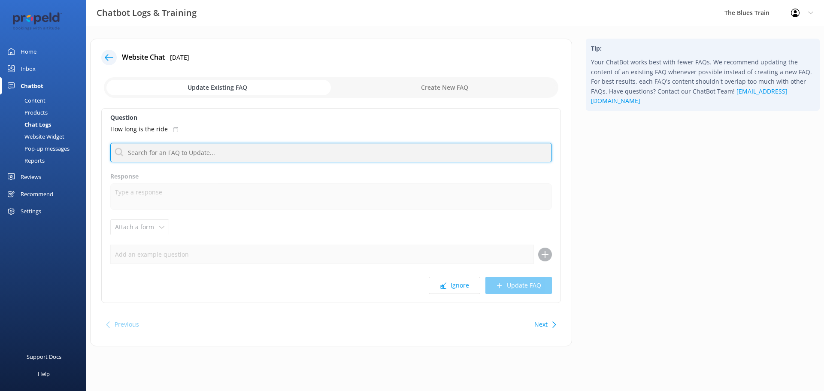
click at [179, 148] on input "text" at bounding box center [331, 152] width 442 height 19
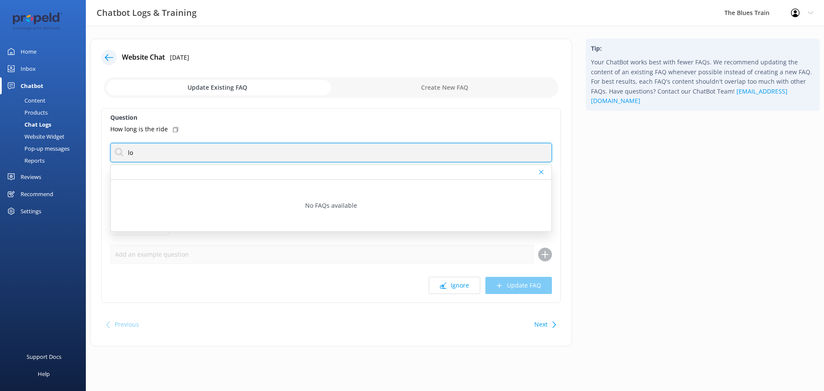
type input "l"
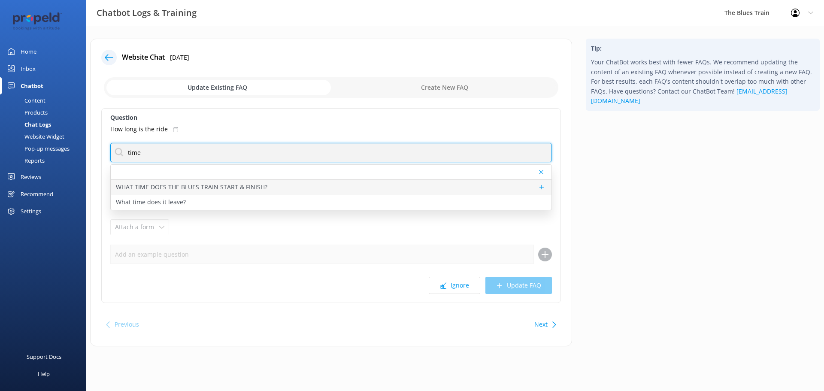
type input "time"
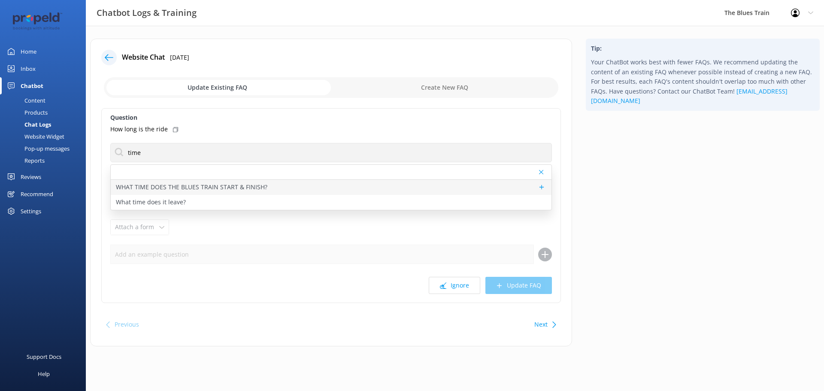
click at [252, 186] on p "WHAT TIME DOES THE BLUES TRAIN START & FINISH?" at bounding box center [191, 186] width 151 height 9
type textarea "For day shows, gates open at 12.30pm and concludes at approximately 4.45pm.​ Fo…"
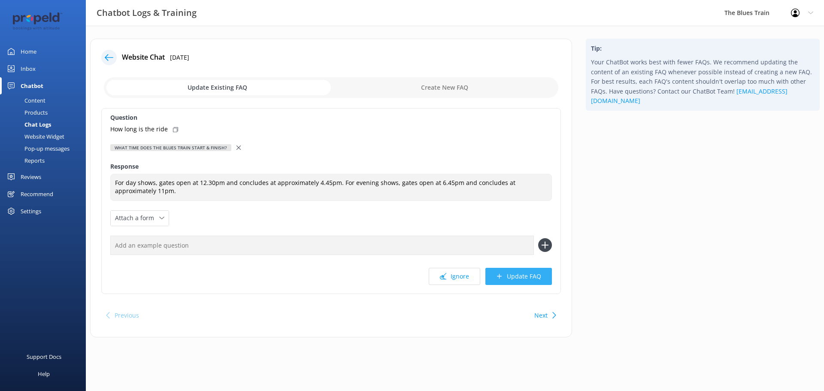
click at [518, 280] on button "Update FAQ" at bounding box center [518, 276] width 67 height 17
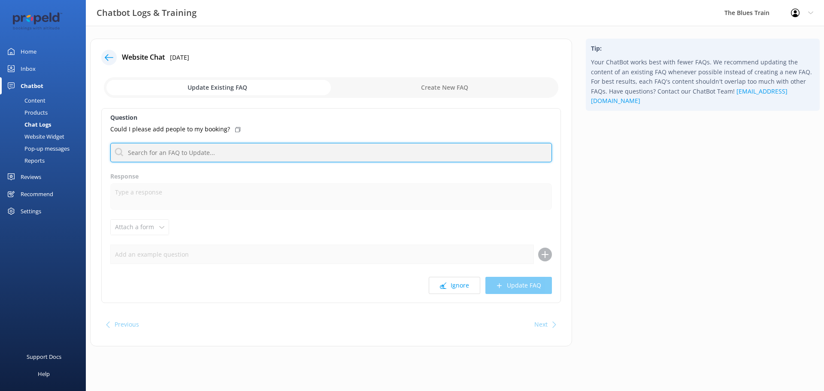
click at [180, 151] on input "text" at bounding box center [331, 152] width 442 height 19
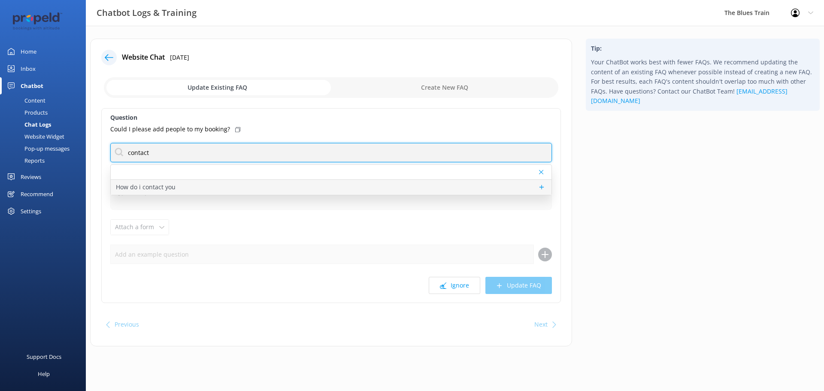
type input "contact"
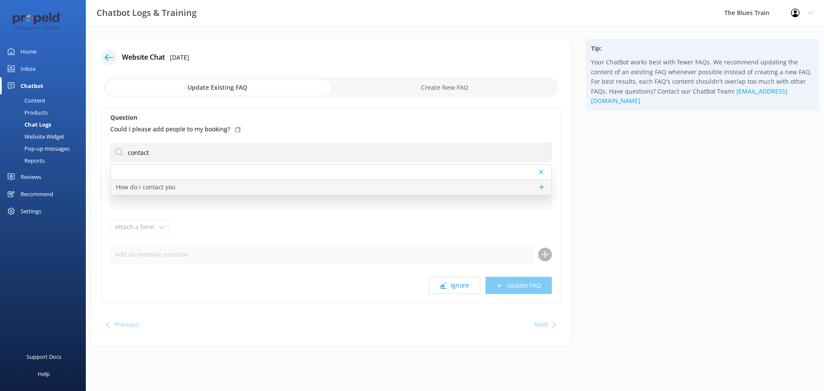
click at [197, 183] on div "How do i contact you" at bounding box center [331, 187] width 441 height 15
type textarea "If you’d like to contact us, please call 1300 885 993 or submit an enquiry usin…"
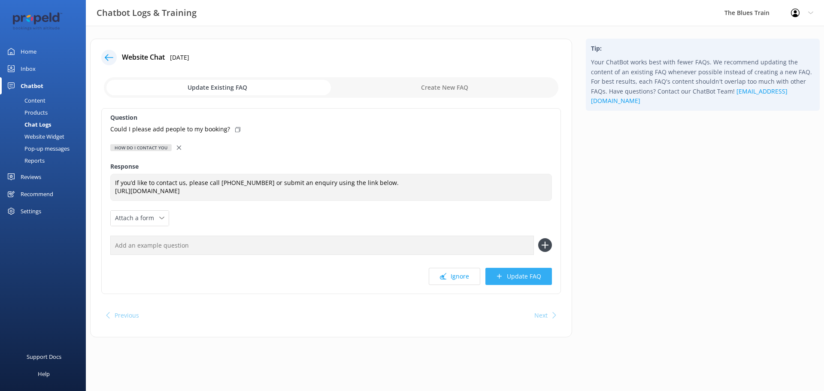
click at [517, 274] on button "Update FAQ" at bounding box center [518, 276] width 67 height 17
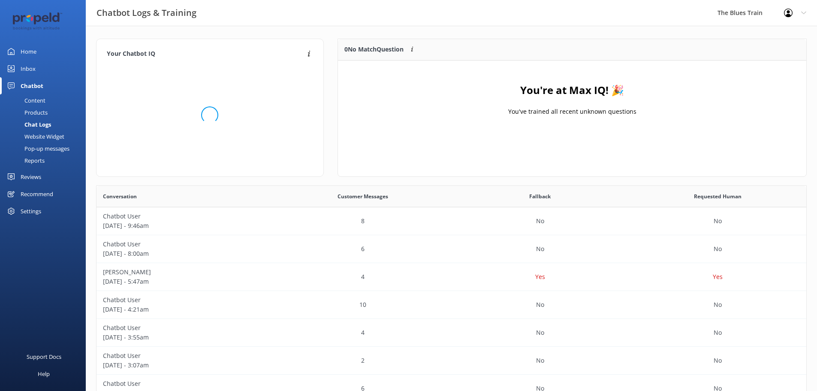
scroll to position [294, 704]
click at [33, 66] on div "Inbox" at bounding box center [28, 68] width 15 height 17
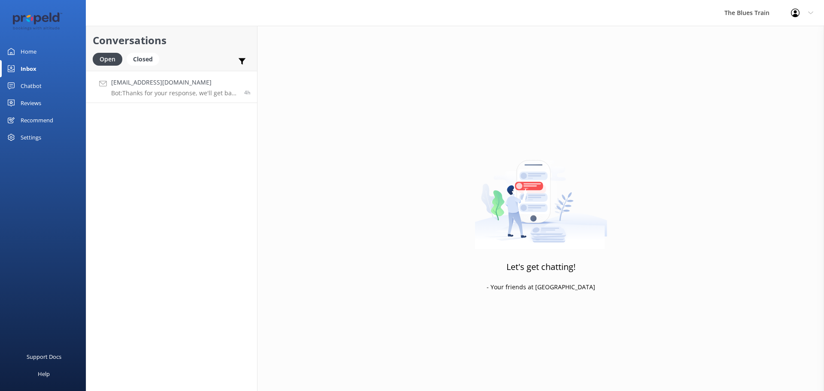
click at [188, 85] on h4 "fldowner@aol.com" at bounding box center [174, 82] width 127 height 9
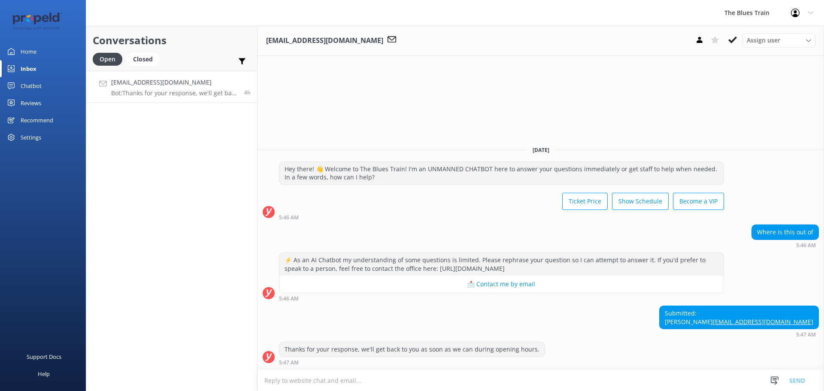
click at [34, 48] on div "Home" at bounding box center [29, 51] width 16 height 17
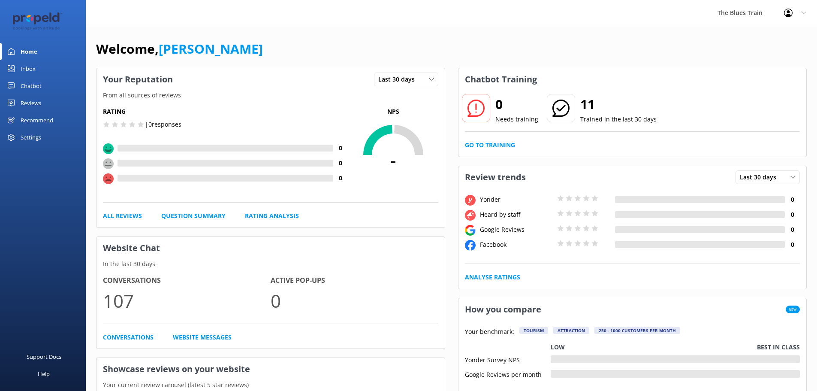
click at [31, 61] on div "Inbox" at bounding box center [28, 68] width 15 height 17
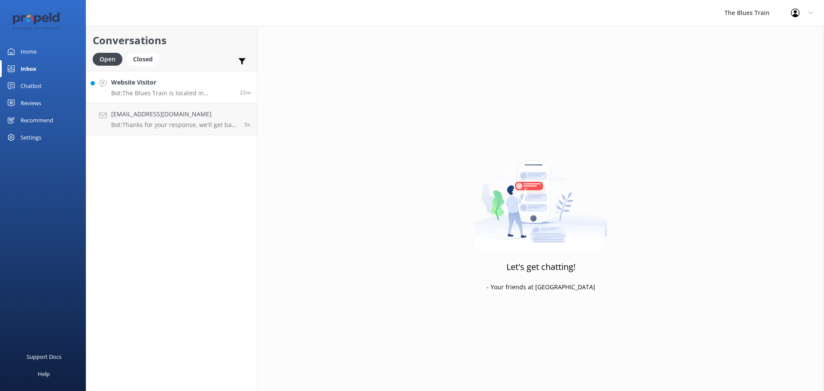
click at [171, 90] on p "Bot: The Blues Train is located in Queenscliff, Victoria." at bounding box center [172, 93] width 122 height 8
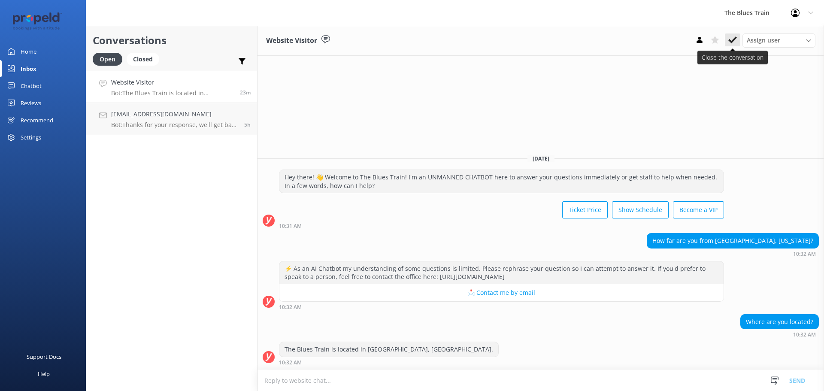
click at [734, 39] on use at bounding box center [732, 39] width 9 height 7
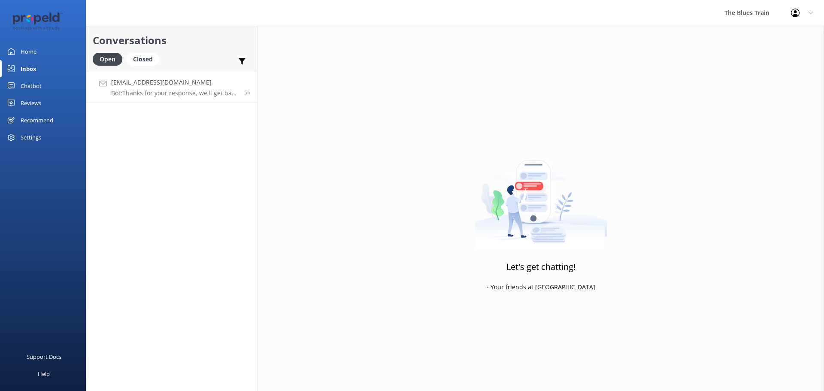
click at [174, 97] on p "Bot: Thanks for your response, we'll get back to you as soon as we can during o…" at bounding box center [174, 93] width 127 height 8
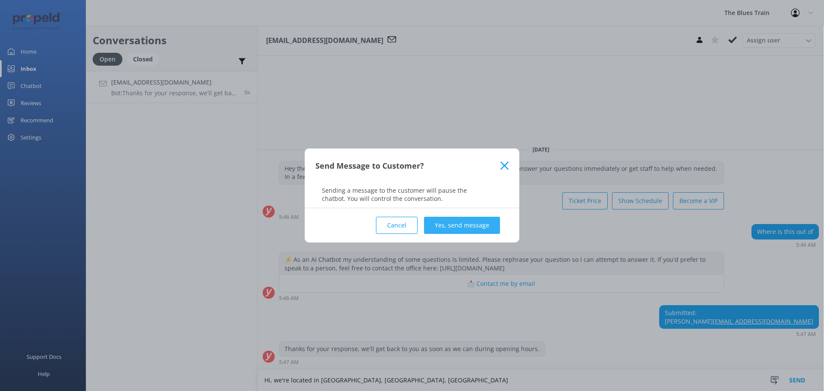
type textarea "Hi, we're located in Queenscliff, Victoria, Australia"
click at [472, 223] on button "Yes, send message" at bounding box center [462, 225] width 76 height 17
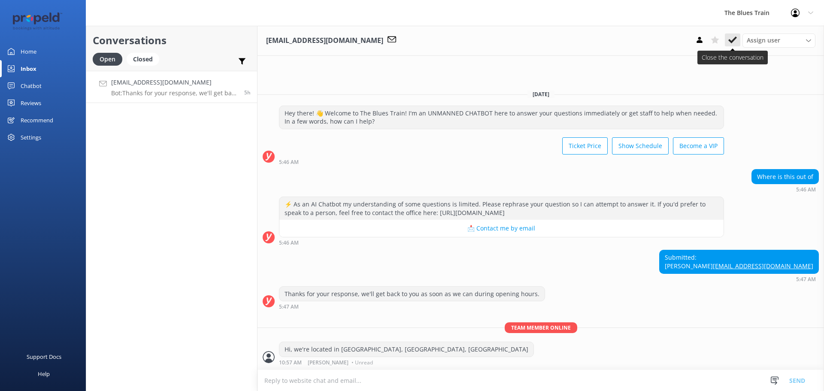
click at [732, 39] on icon at bounding box center [732, 40] width 9 height 9
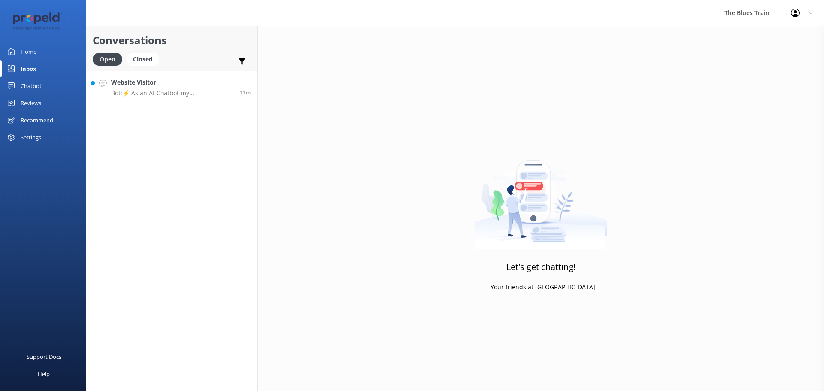
click at [188, 85] on h4 "Website Visitor" at bounding box center [172, 82] width 122 height 9
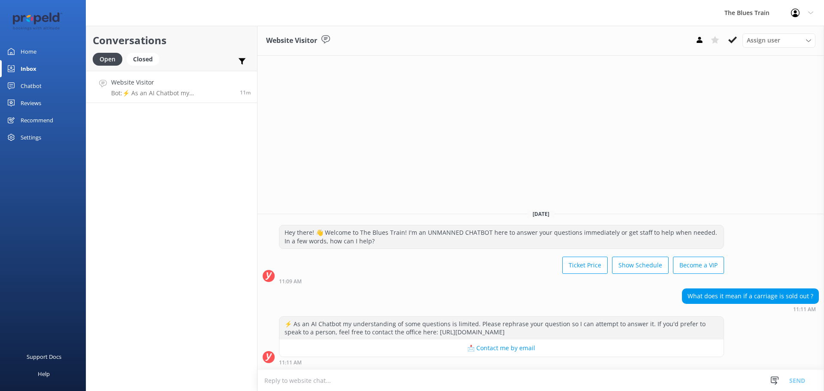
click at [37, 82] on div "Chatbot" at bounding box center [31, 85] width 21 height 17
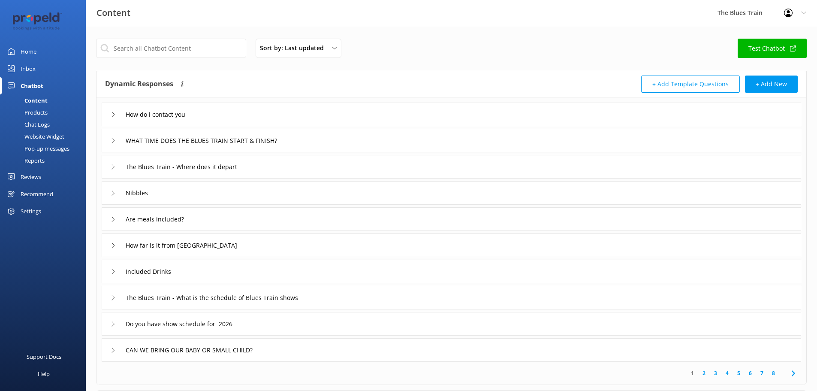
click at [48, 124] on div "Chat Logs" at bounding box center [27, 124] width 45 height 12
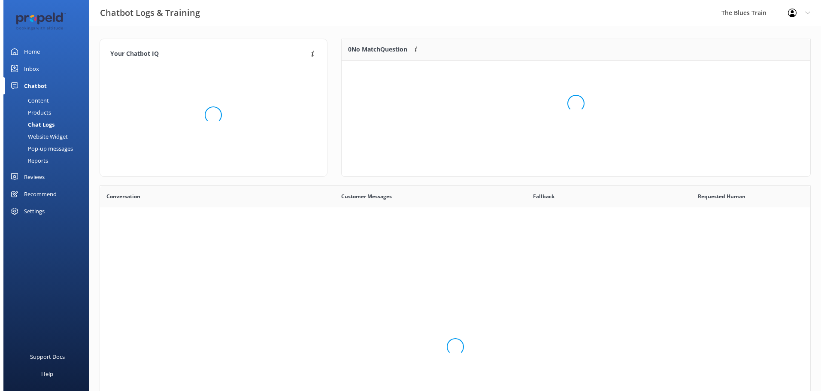
scroll to position [294, 704]
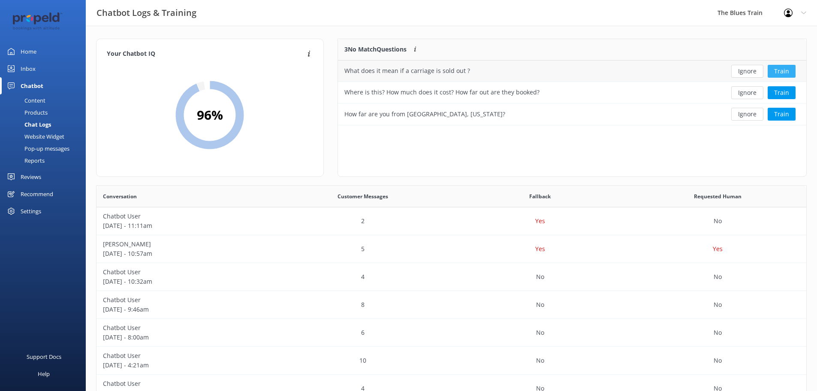
click at [779, 71] on button "Train" at bounding box center [782, 71] width 28 height 13
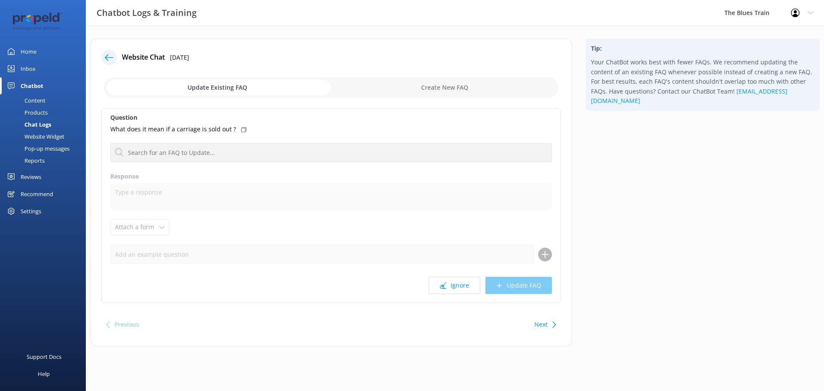
click at [430, 87] on input "checkbox" at bounding box center [331, 87] width 454 height 21
checkbox input "true"
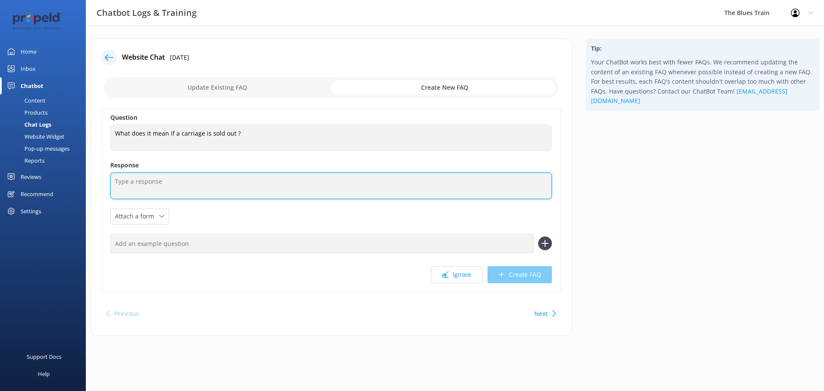
click at [203, 175] on textarea at bounding box center [331, 185] width 442 height 27
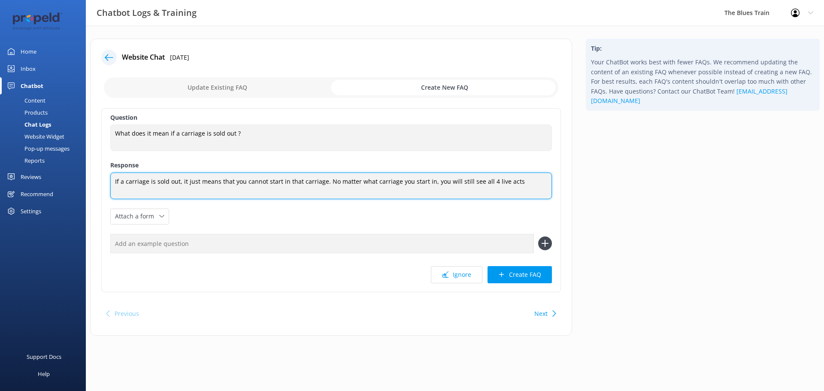
click at [461, 181] on textarea "If a carriage is sold out, it just means that you cannot start in that carriage…" at bounding box center [331, 185] width 442 height 27
type textarea "If a carriage is sold out, it just means that you cannot start in that carriage…"
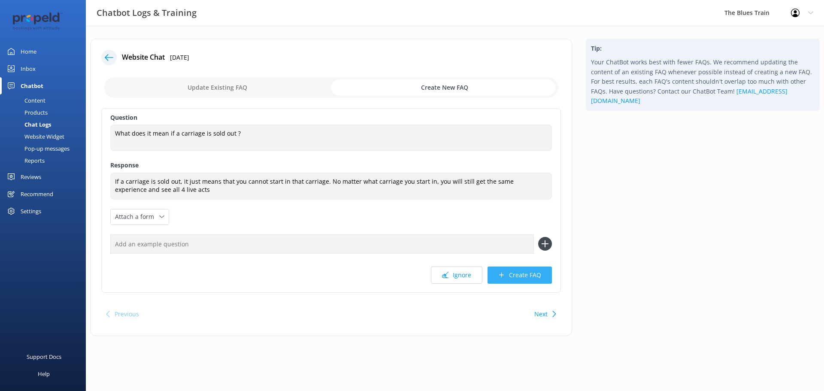
click at [528, 278] on button "Create FAQ" at bounding box center [519, 274] width 64 height 17
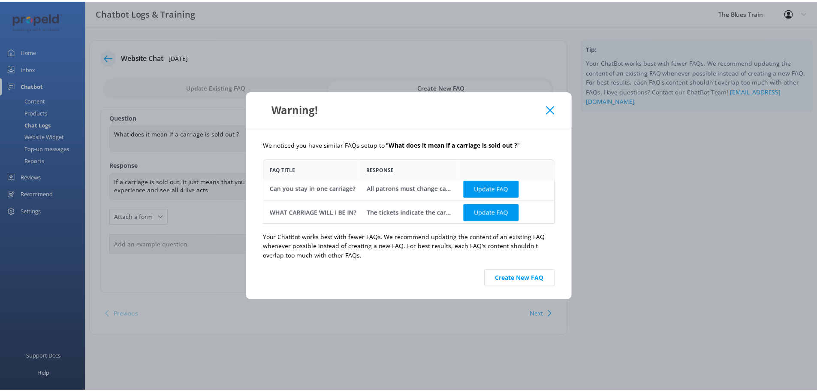
scroll to position [4, 0]
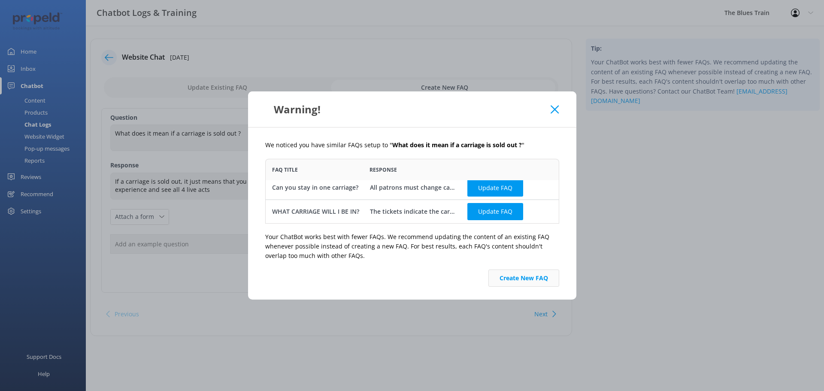
click at [521, 270] on button "Create New FAQ" at bounding box center [523, 277] width 71 height 17
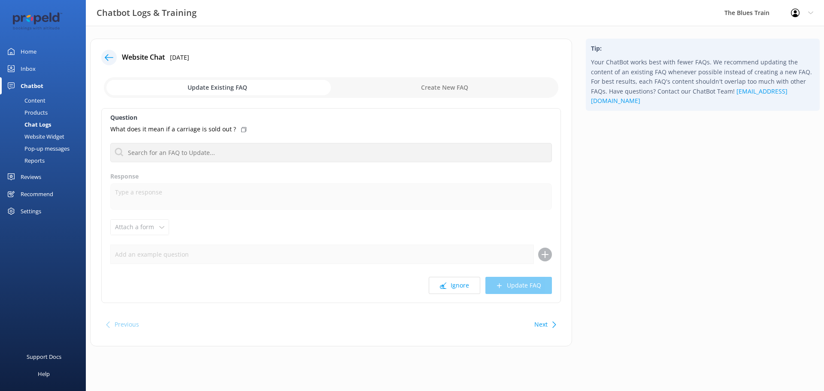
click at [47, 124] on div "Chat Logs" at bounding box center [28, 124] width 46 height 12
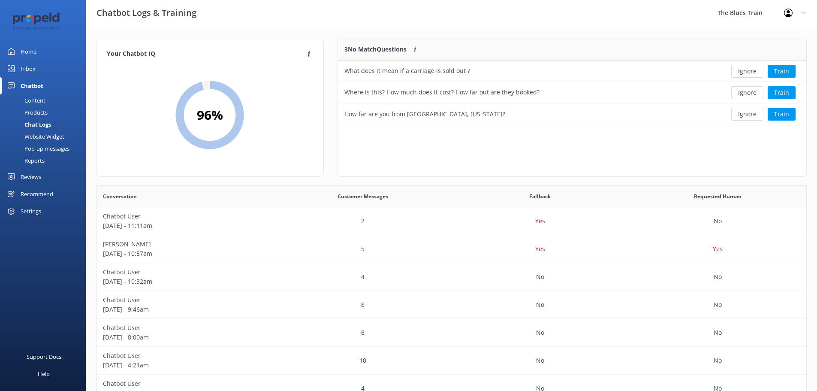
scroll to position [80, 462]
click at [749, 115] on button "Ignore" at bounding box center [748, 114] width 32 height 13
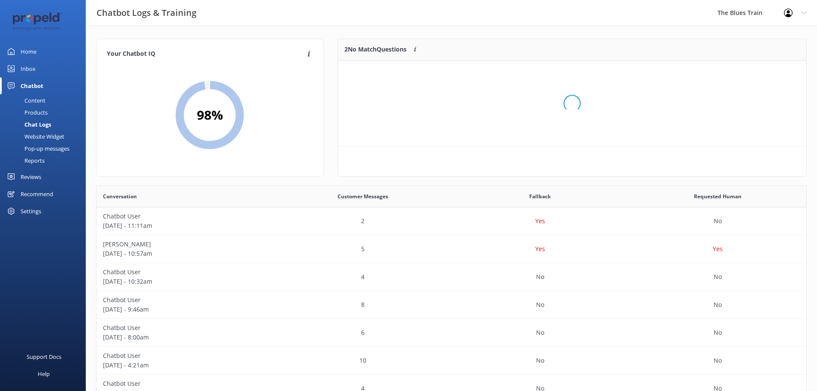
scroll to position [58, 462]
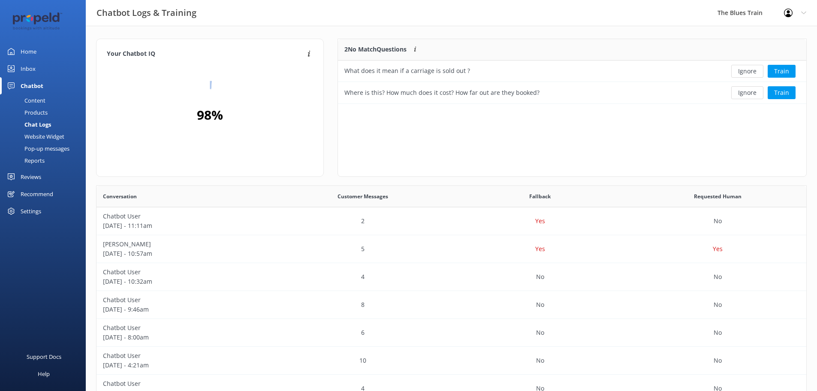
scroll to position [7, 7]
click at [760, 92] on button "Ignore" at bounding box center [748, 92] width 32 height 13
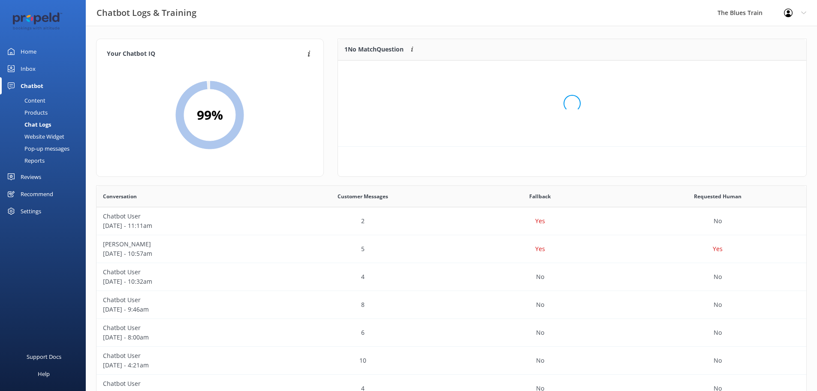
scroll to position [37, 462]
click at [755, 72] on button "Ignore" at bounding box center [748, 71] width 32 height 13
click at [36, 67] on link "Inbox" at bounding box center [43, 68] width 86 height 17
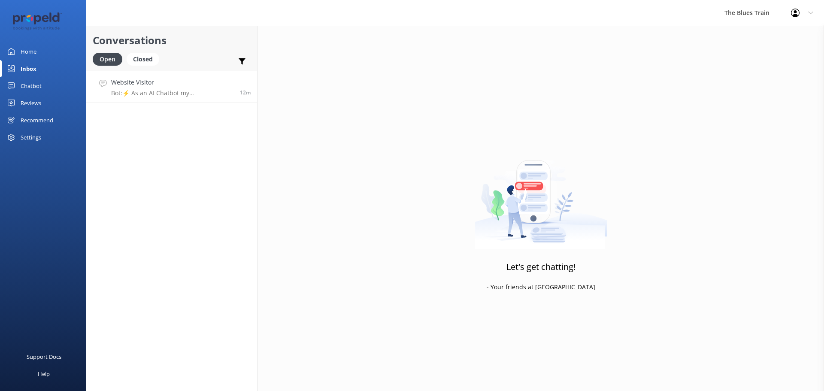
click at [187, 87] on h4 "Website Visitor" at bounding box center [172, 82] width 122 height 9
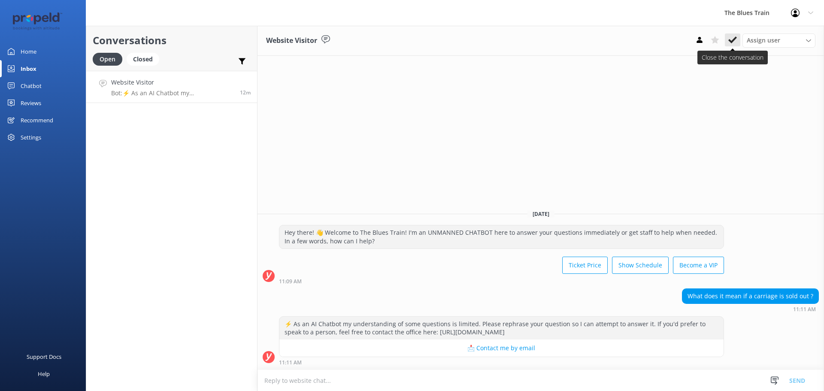
click at [736, 45] on button at bounding box center [732, 39] width 15 height 13
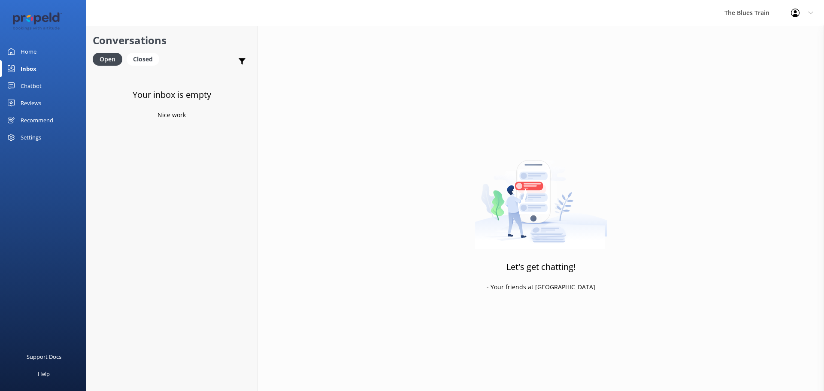
click at [43, 48] on link "Home" at bounding box center [43, 51] width 86 height 17
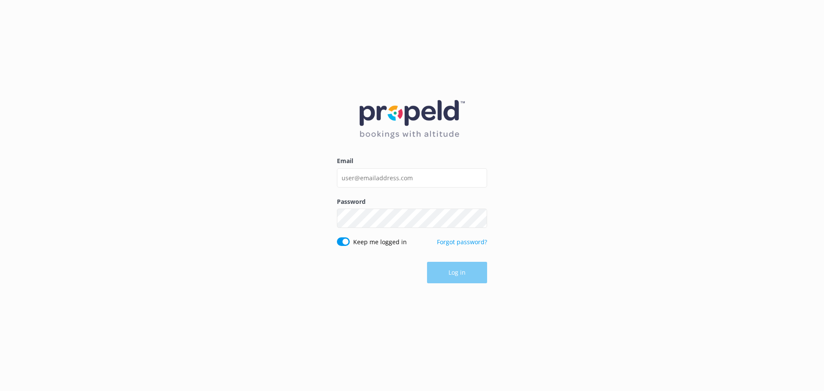
click at [430, 167] on div "Email" at bounding box center [412, 176] width 150 height 40
click at [424, 175] on input "Email" at bounding box center [412, 177] width 150 height 19
type input "[EMAIL_ADDRESS][DOMAIN_NAME]"
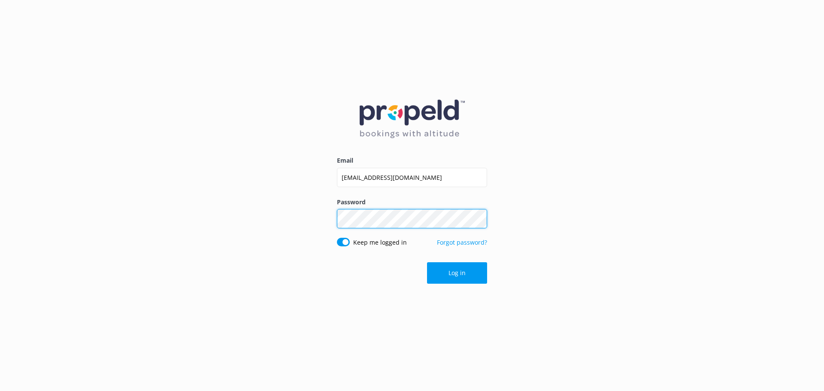
click button "Log in" at bounding box center [457, 272] width 60 height 21
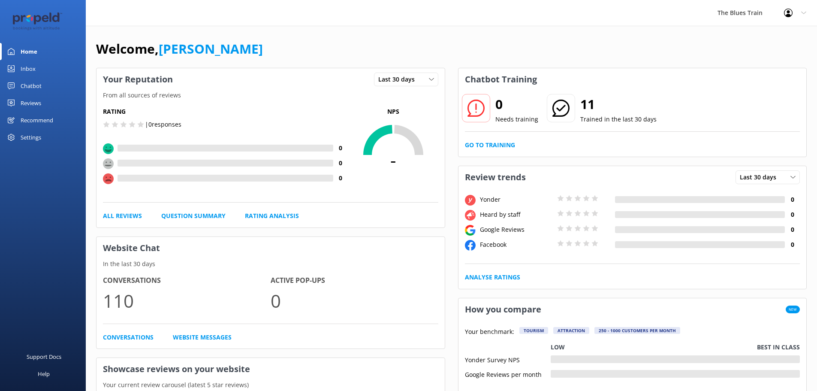
click at [36, 70] on link "Inbox" at bounding box center [43, 68] width 86 height 17
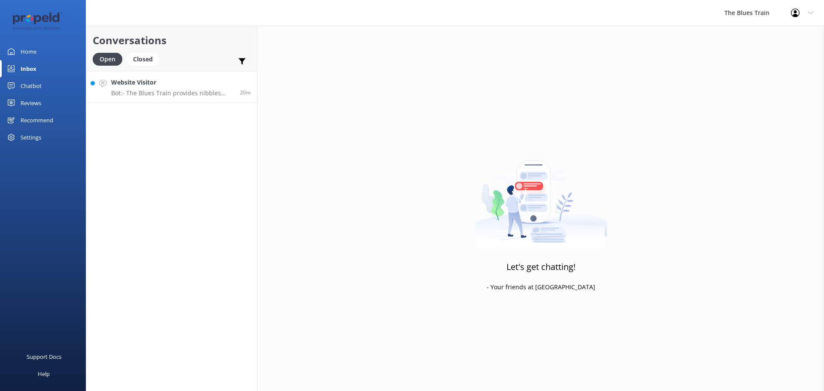
click at [159, 87] on h4 "Website Visitor" at bounding box center [172, 82] width 122 height 9
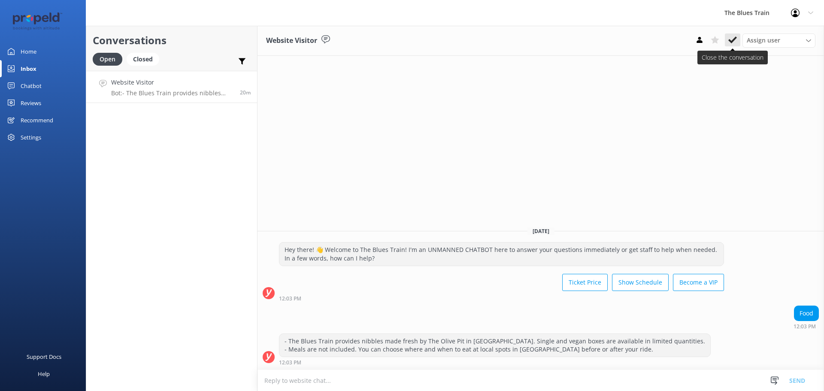
click at [732, 44] on icon at bounding box center [732, 40] width 9 height 9
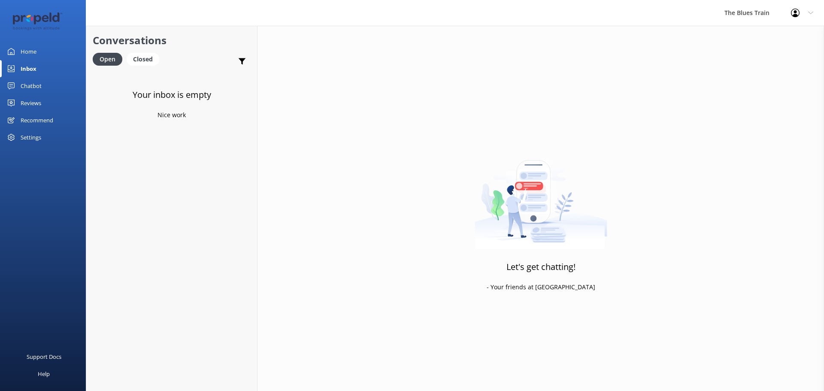
click at [24, 48] on div "Home" at bounding box center [29, 51] width 16 height 17
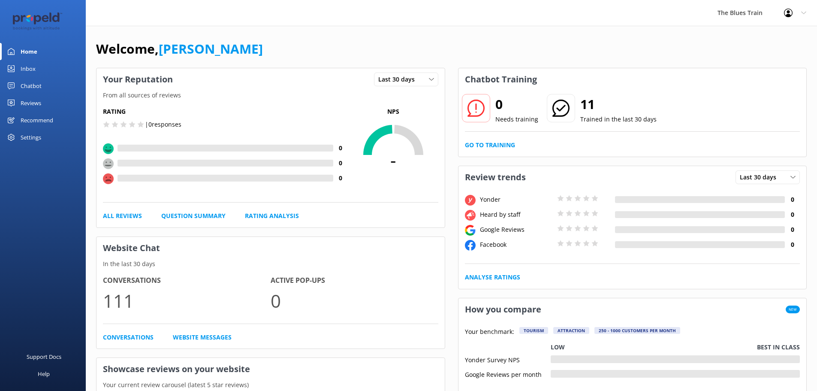
click at [48, 70] on link "Inbox" at bounding box center [43, 68] width 86 height 17
